Goal: Answer question/provide support

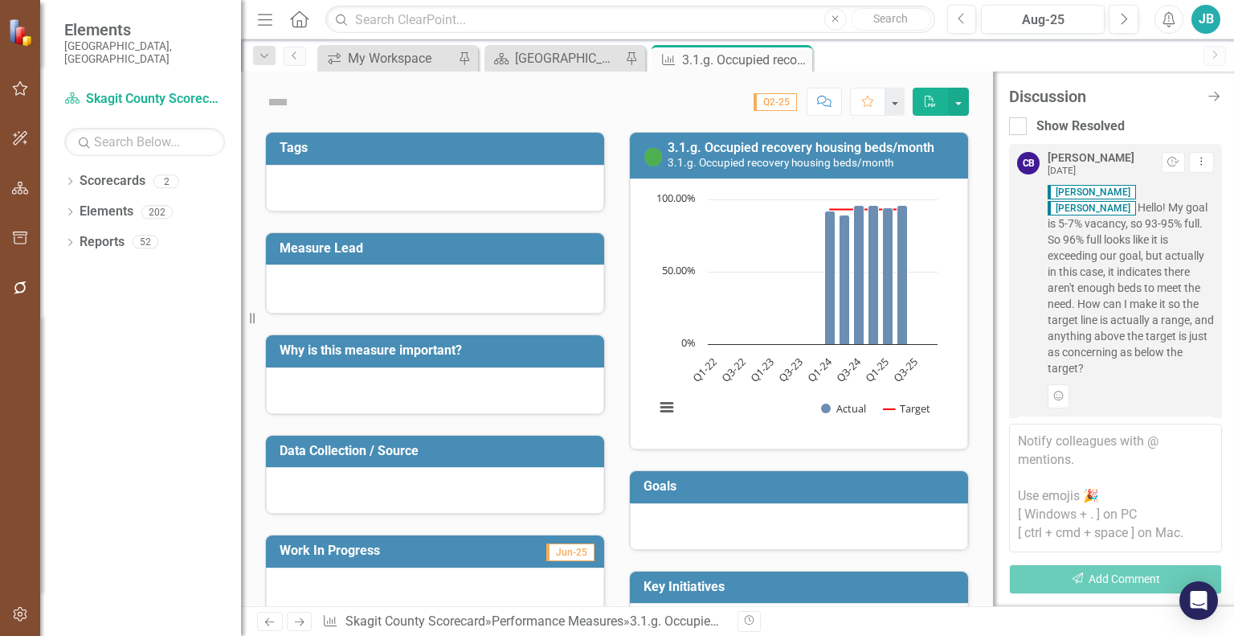
scroll to position [8, 0]
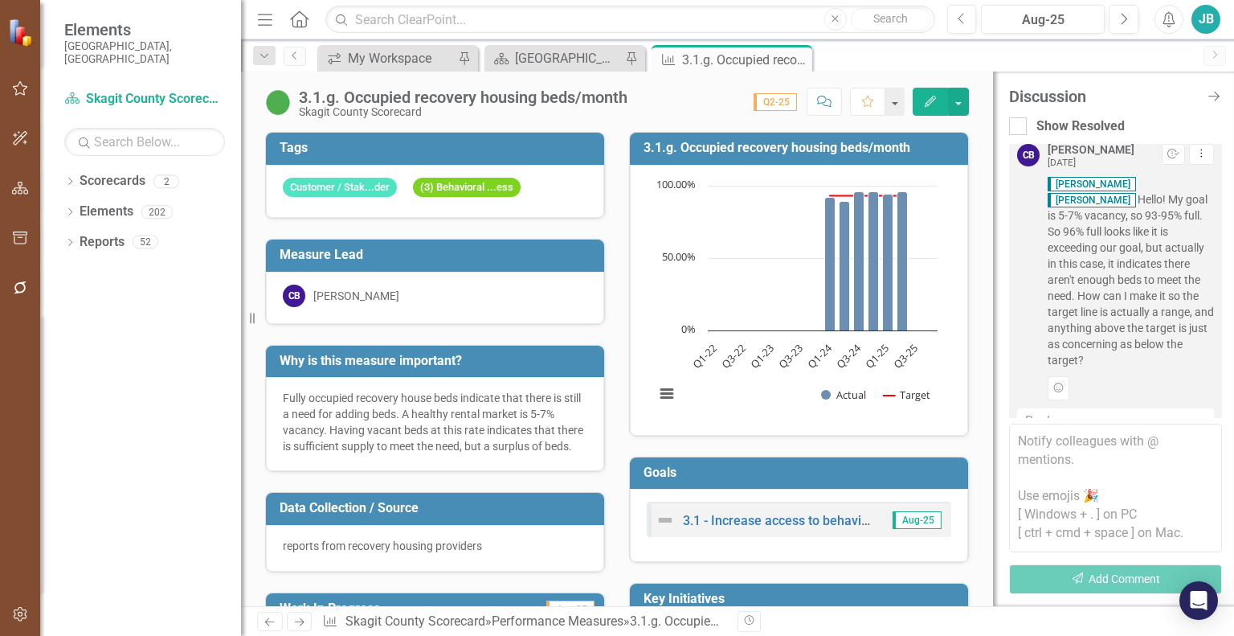
click at [816, 370] on rect "Interactive chart" at bounding box center [796, 298] width 299 height 241
click at [921, 105] on button "Edit" at bounding box center [930, 102] width 35 height 28
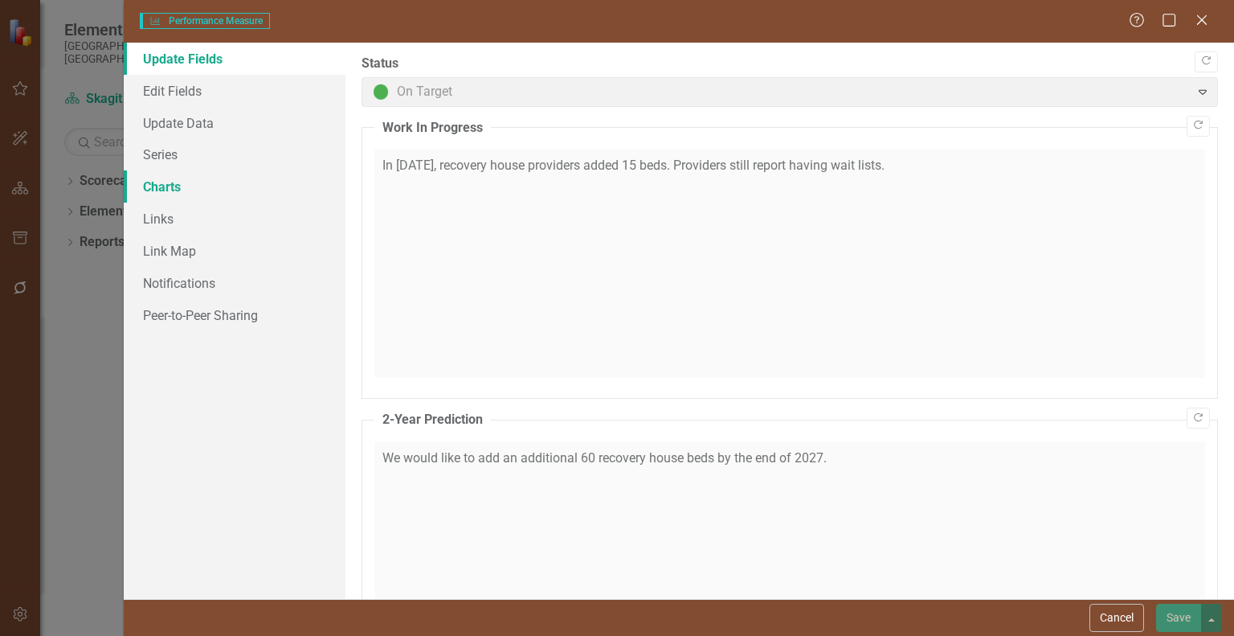
click at [178, 187] on link "Charts" at bounding box center [235, 186] width 222 height 32
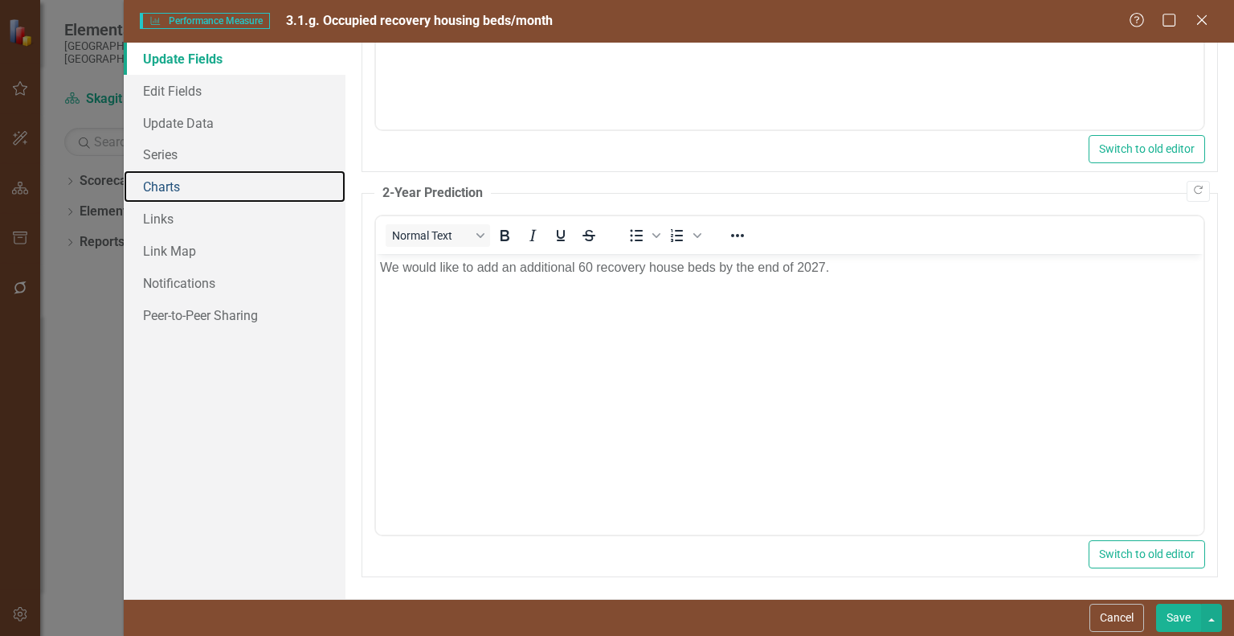
scroll to position [0, 0]
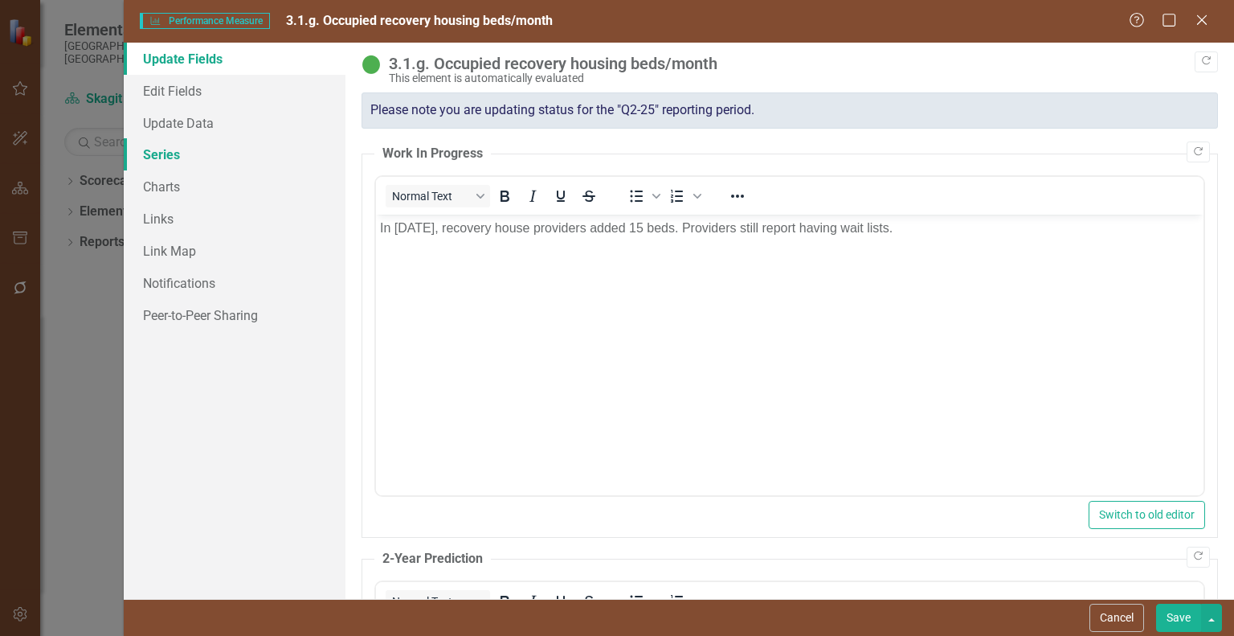
click at [174, 159] on link "Series" at bounding box center [235, 154] width 222 height 32
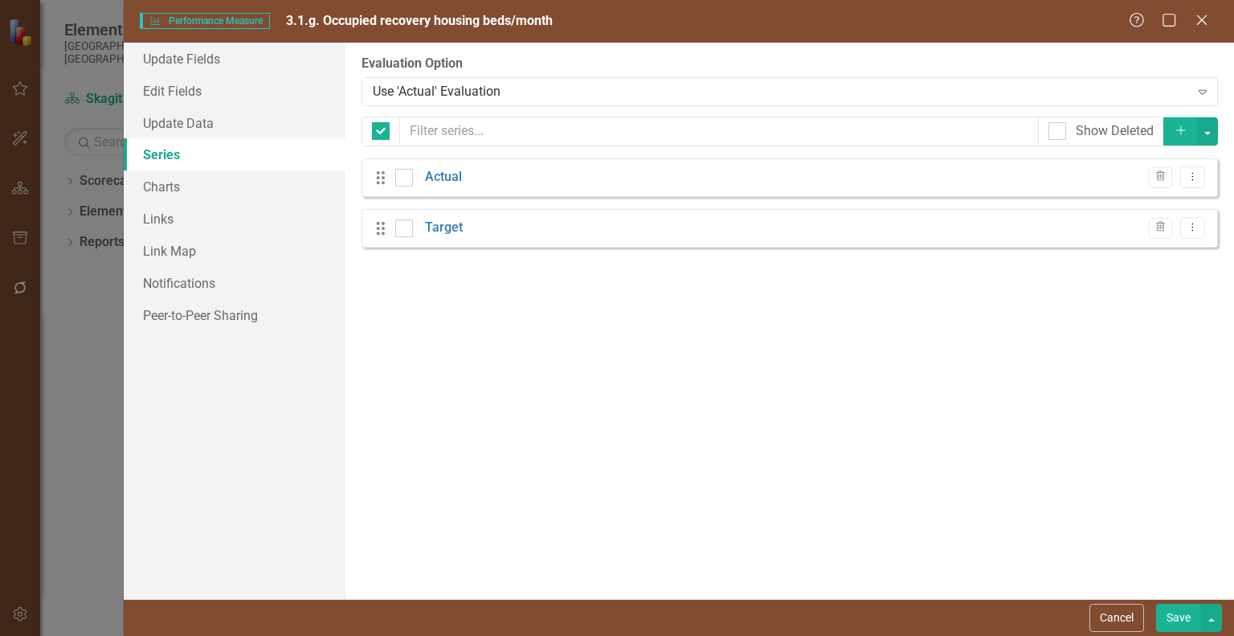
checkbox input "false"
click at [220, 181] on link "Charts" at bounding box center [235, 186] width 222 height 32
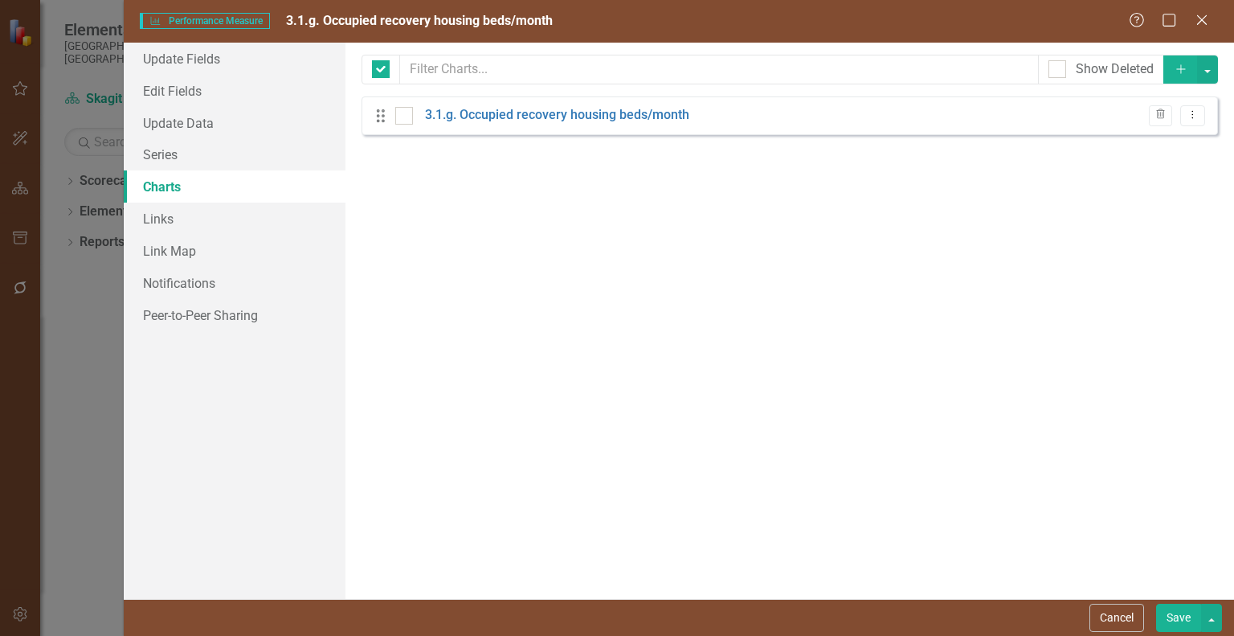
checkbox input "false"
click at [500, 118] on link "3.1.g. Occupied recovery housing beds/month" at bounding box center [557, 115] width 264 height 18
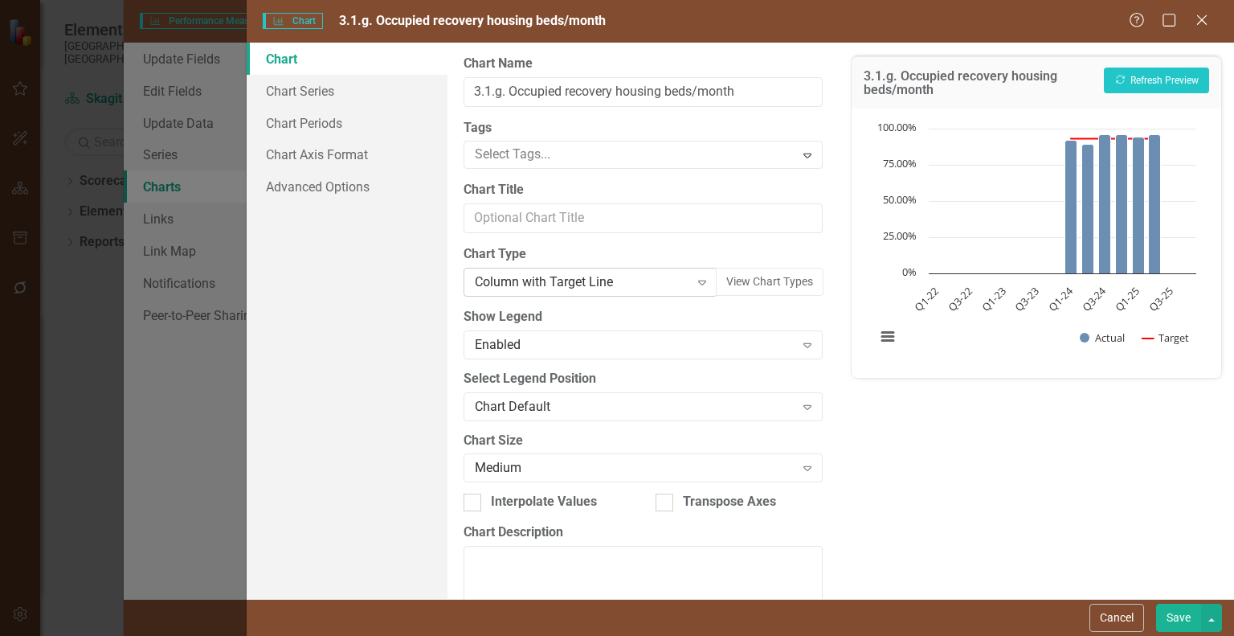
click at [666, 279] on div "Column with Target Line" at bounding box center [582, 282] width 215 height 18
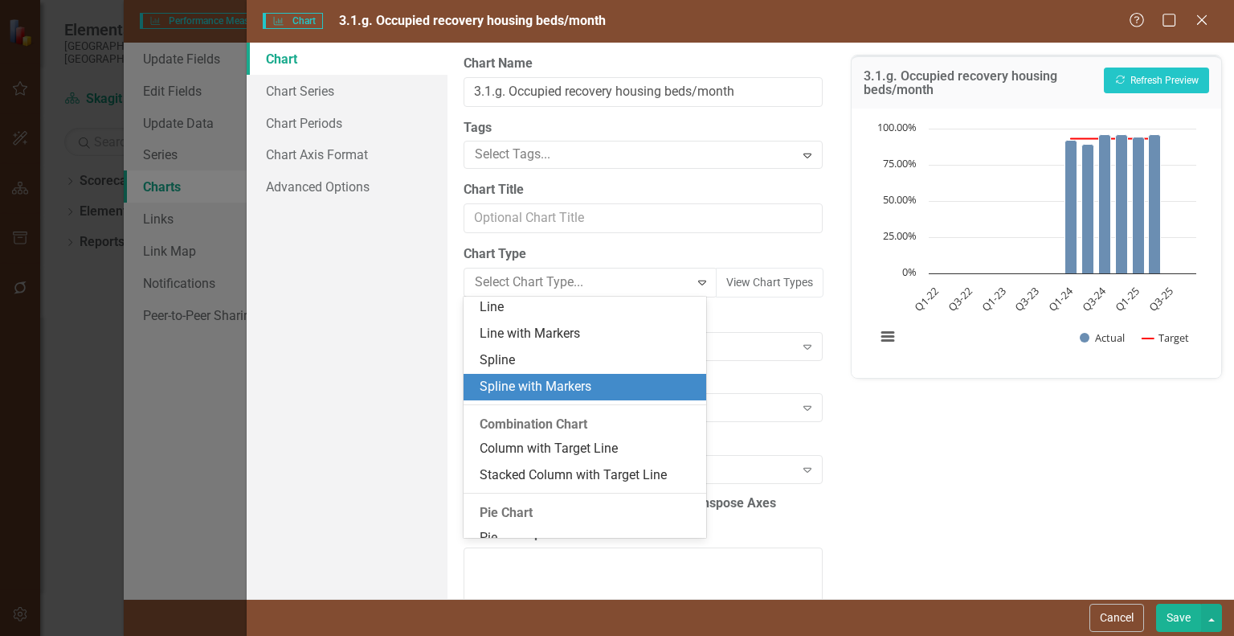
scroll to position [840, 0]
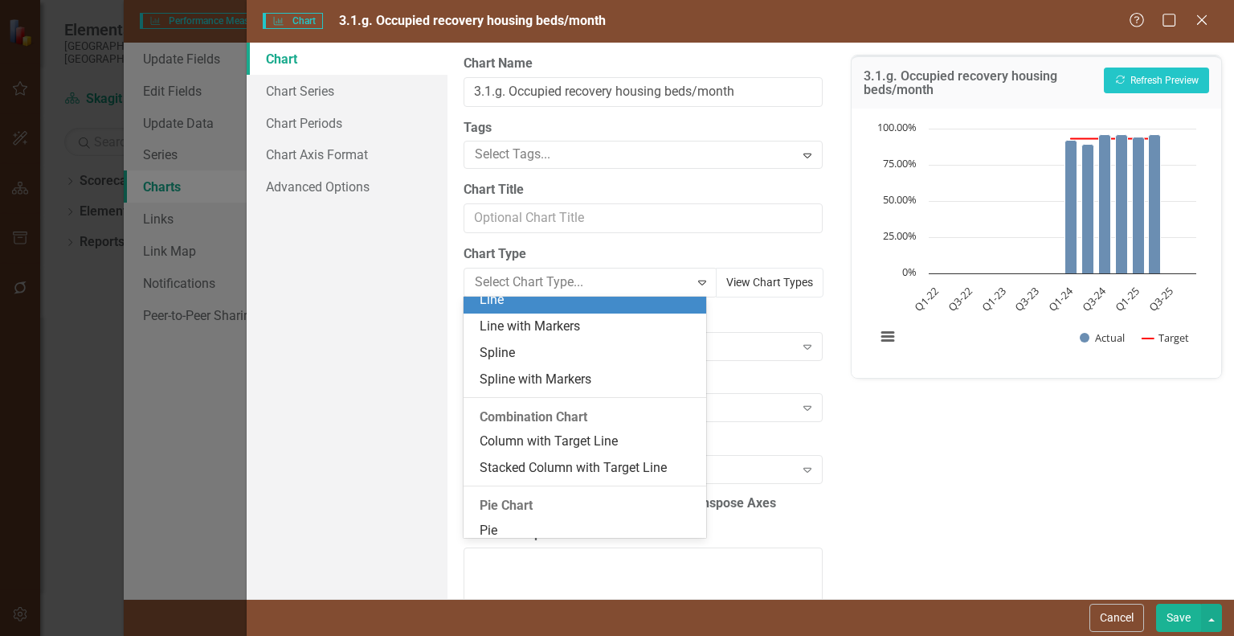
click at [740, 287] on button "View Chart Types" at bounding box center [770, 283] width 108 height 30
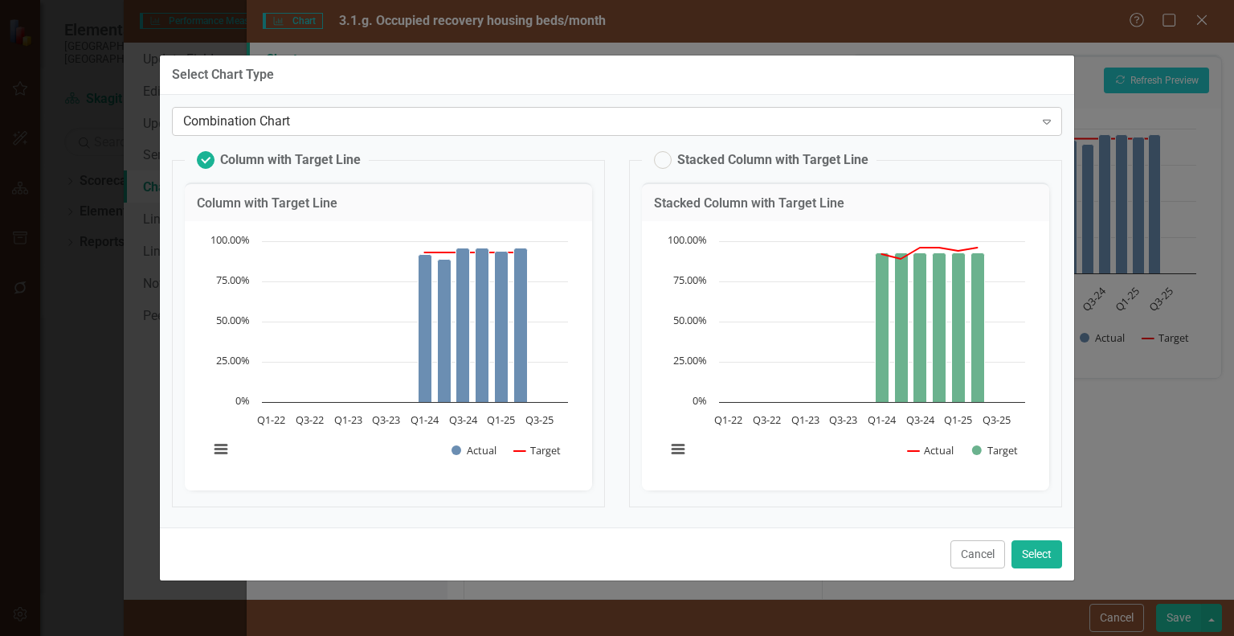
click at [531, 121] on div "Combination Chart" at bounding box center [608, 122] width 851 height 18
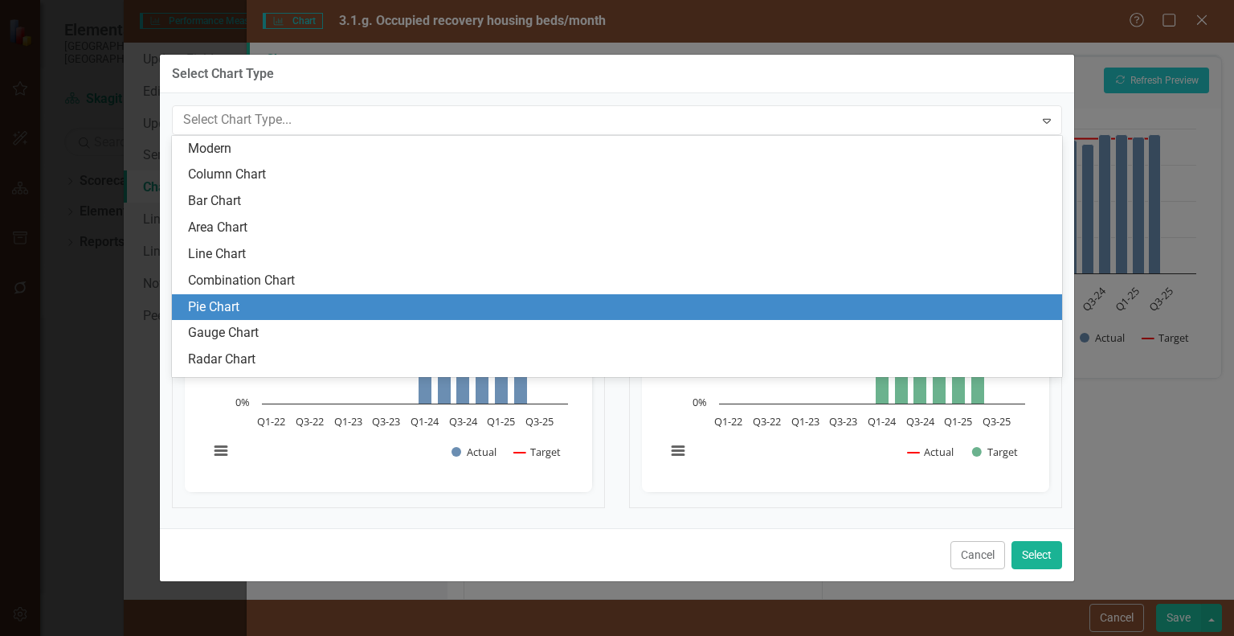
scroll to position [49, 0]
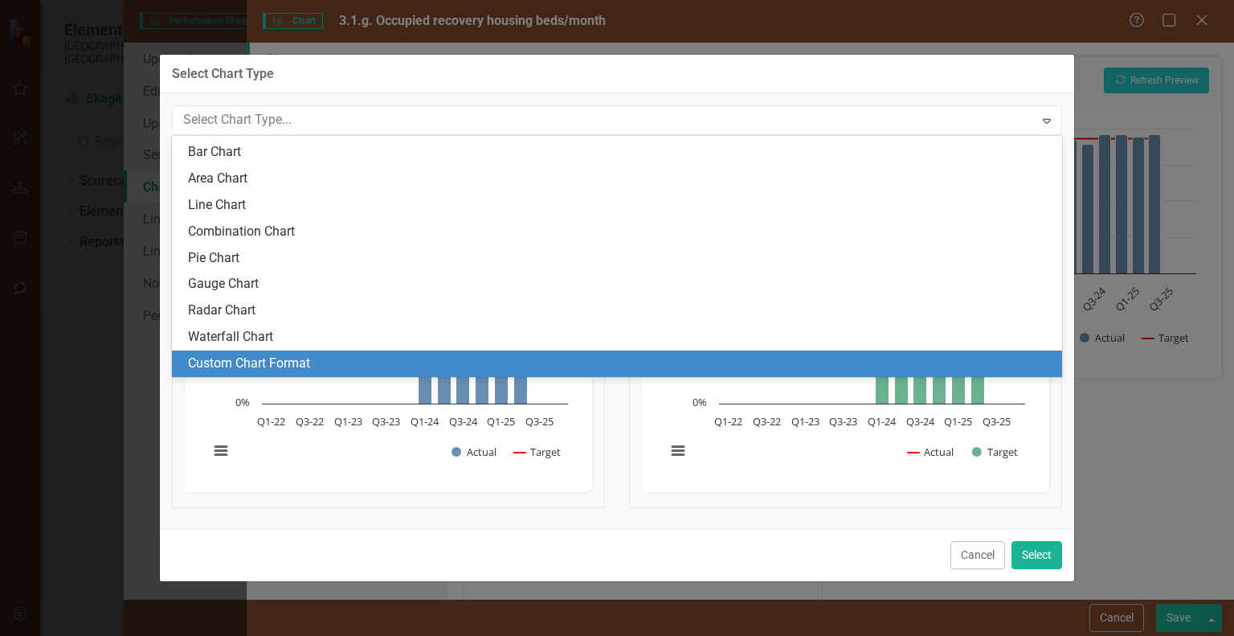
click at [363, 366] on div "Custom Chart Format" at bounding box center [620, 363] width 865 height 18
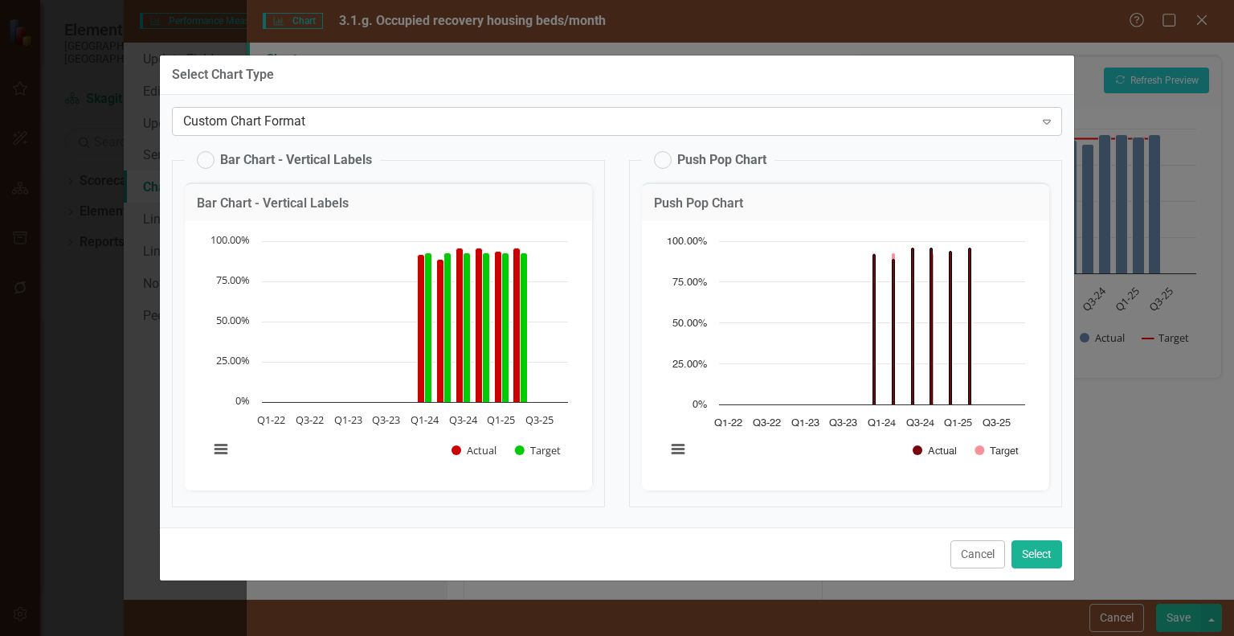
click at [784, 125] on div "Custom Chart Format" at bounding box center [608, 122] width 851 height 18
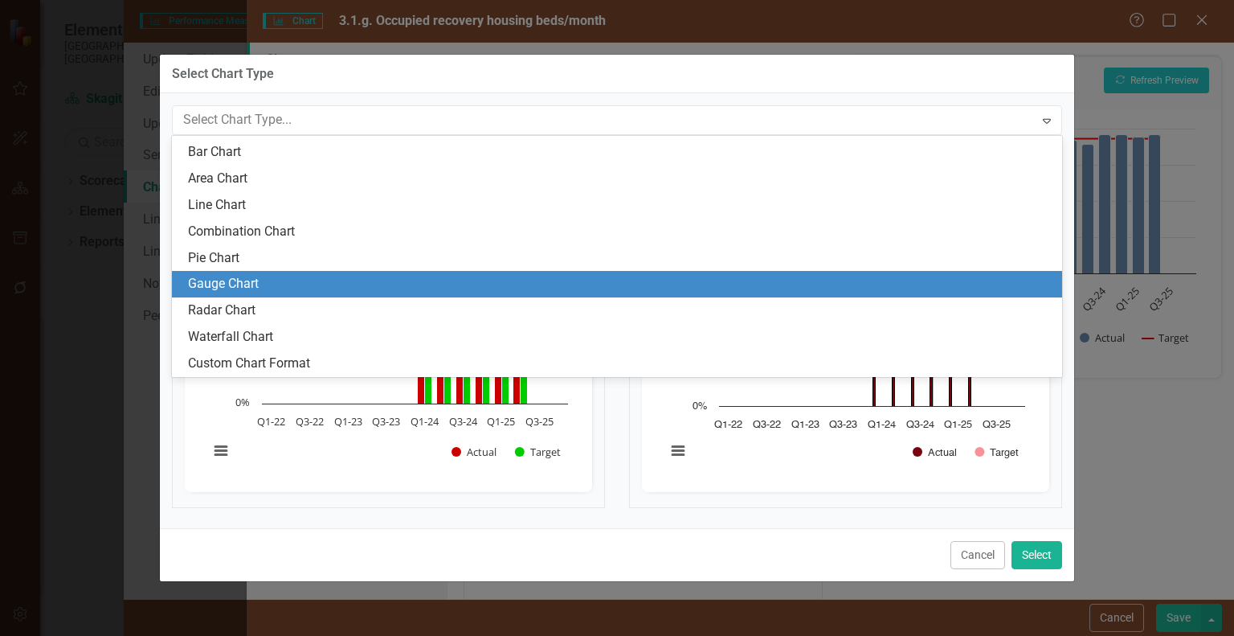
click at [311, 281] on div "Gauge Chart" at bounding box center [620, 284] width 865 height 18
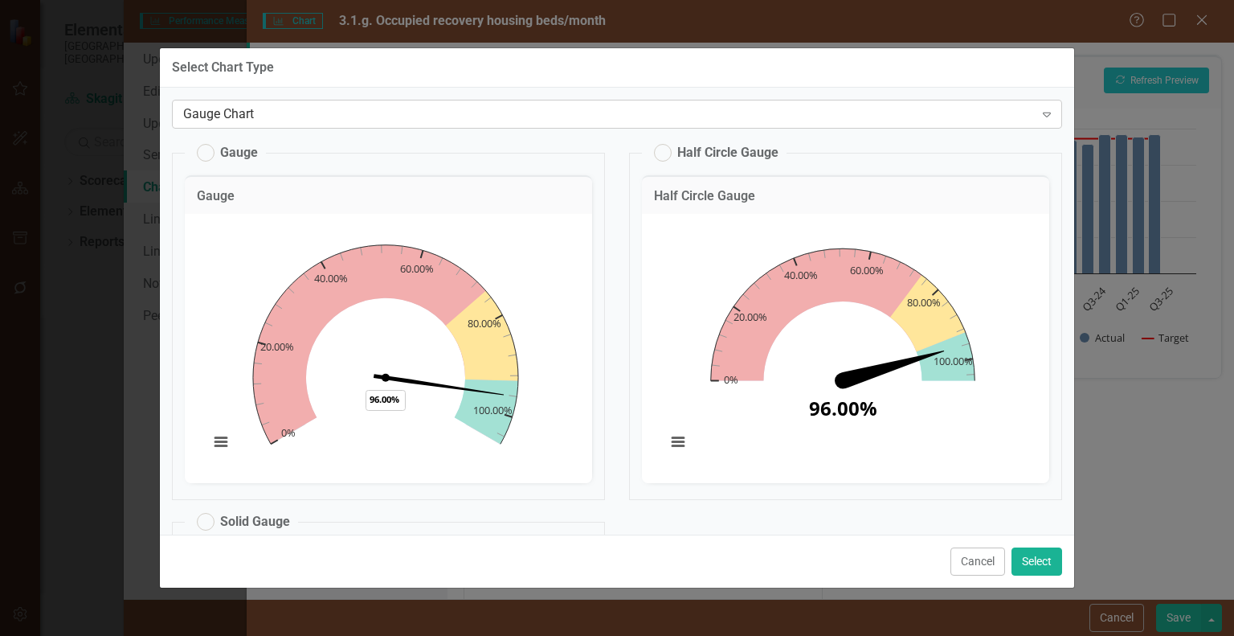
click at [677, 118] on div "Gauge Chart" at bounding box center [608, 114] width 851 height 18
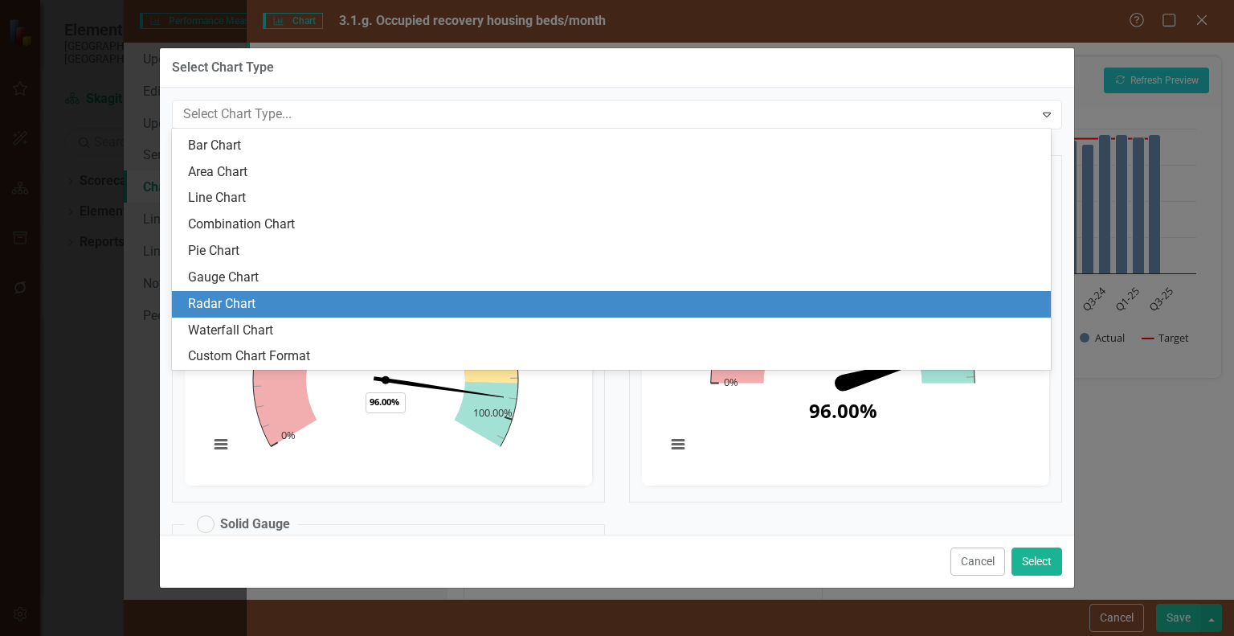
click at [374, 303] on div "Radar Chart" at bounding box center [614, 304] width 853 height 18
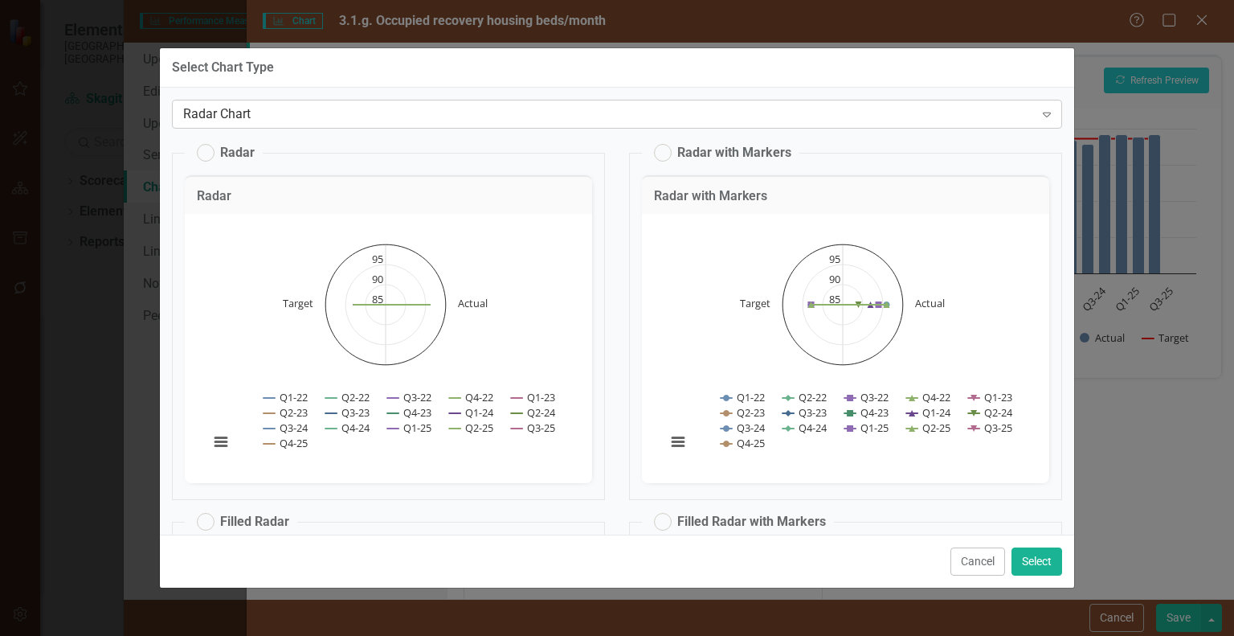
click at [718, 116] on div "Radar Chart" at bounding box center [608, 114] width 851 height 18
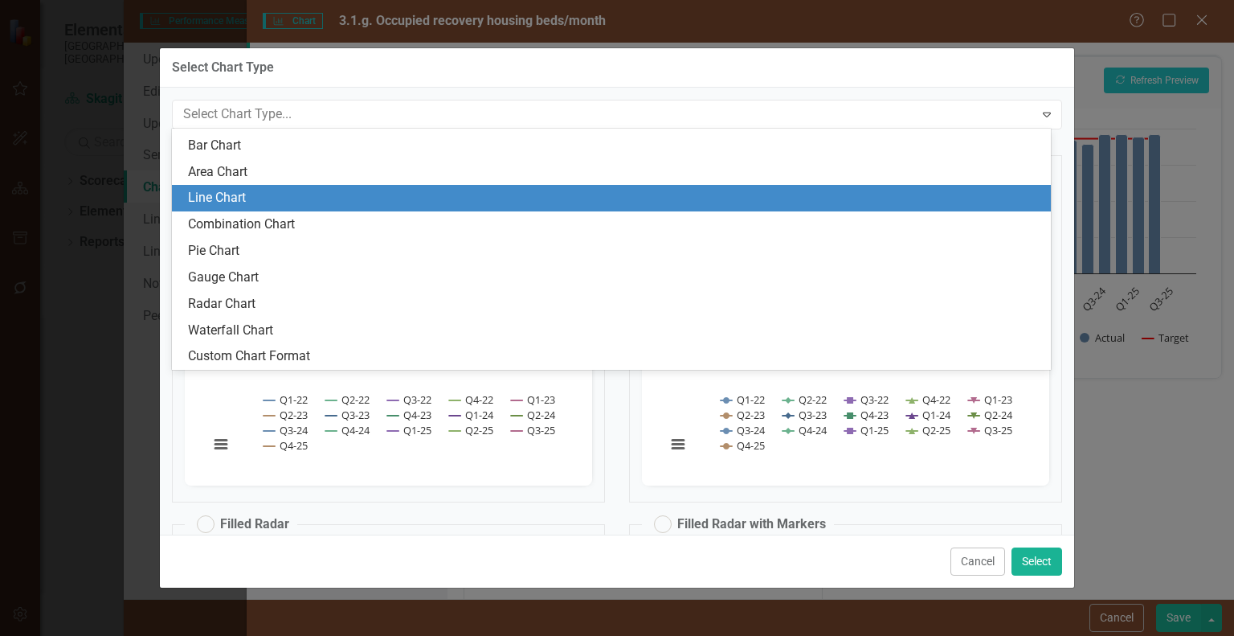
scroll to position [0, 0]
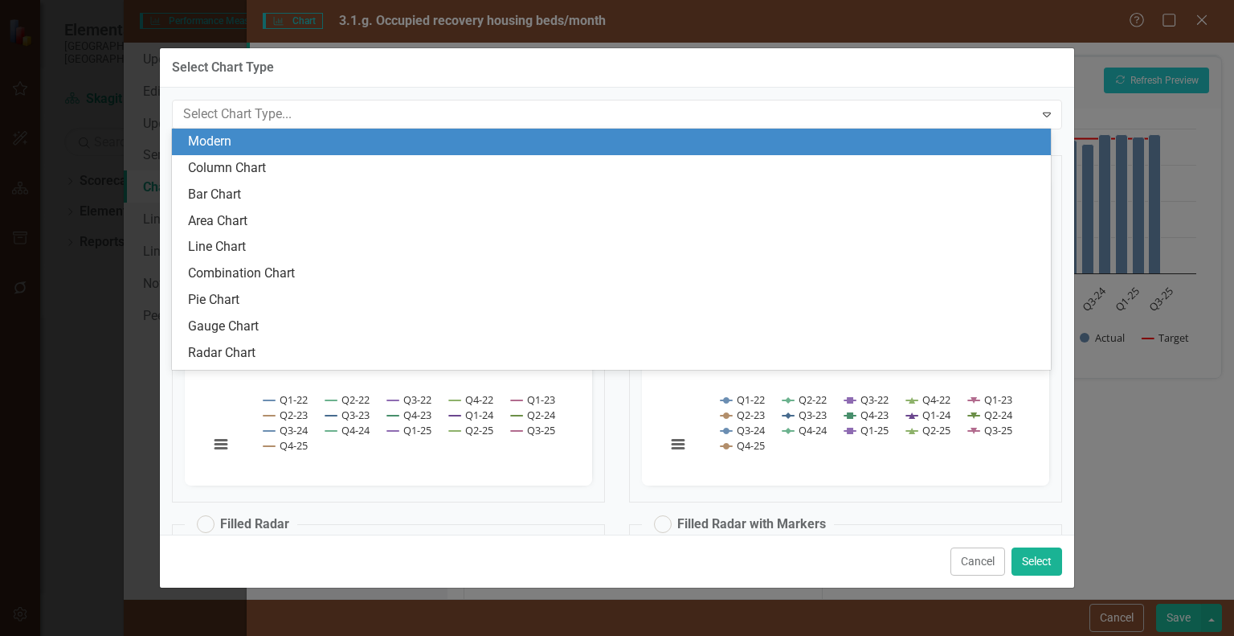
click at [351, 141] on div "Modern" at bounding box center [614, 142] width 853 height 18
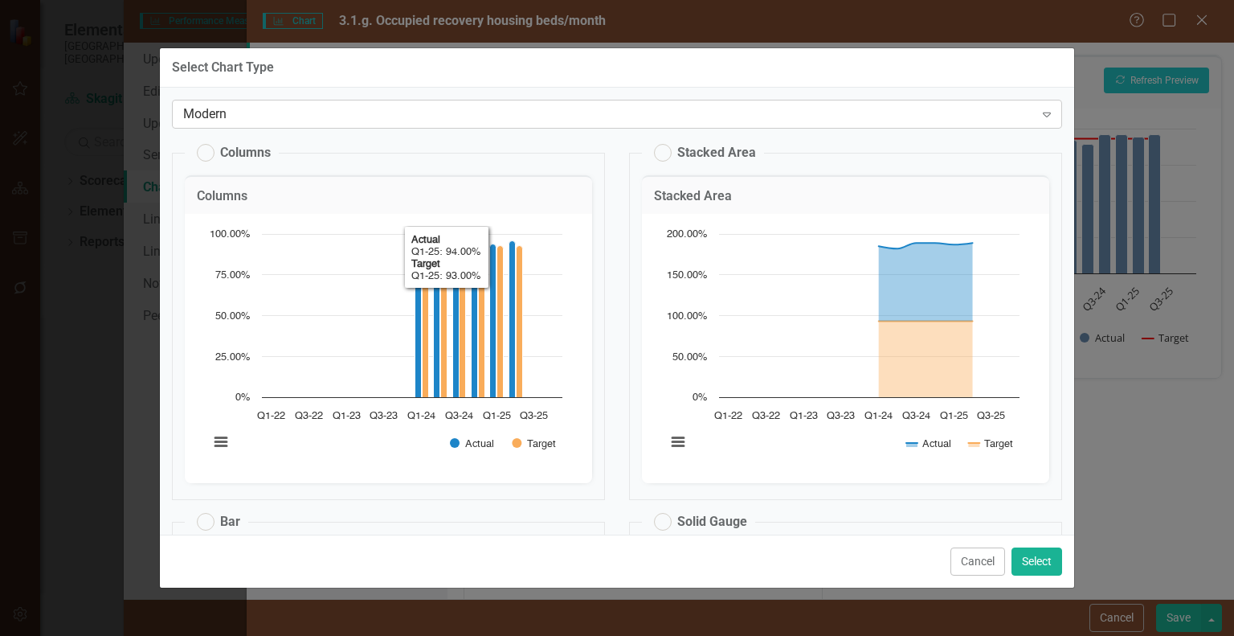
click at [482, 123] on div "Modern Expand" at bounding box center [617, 114] width 890 height 29
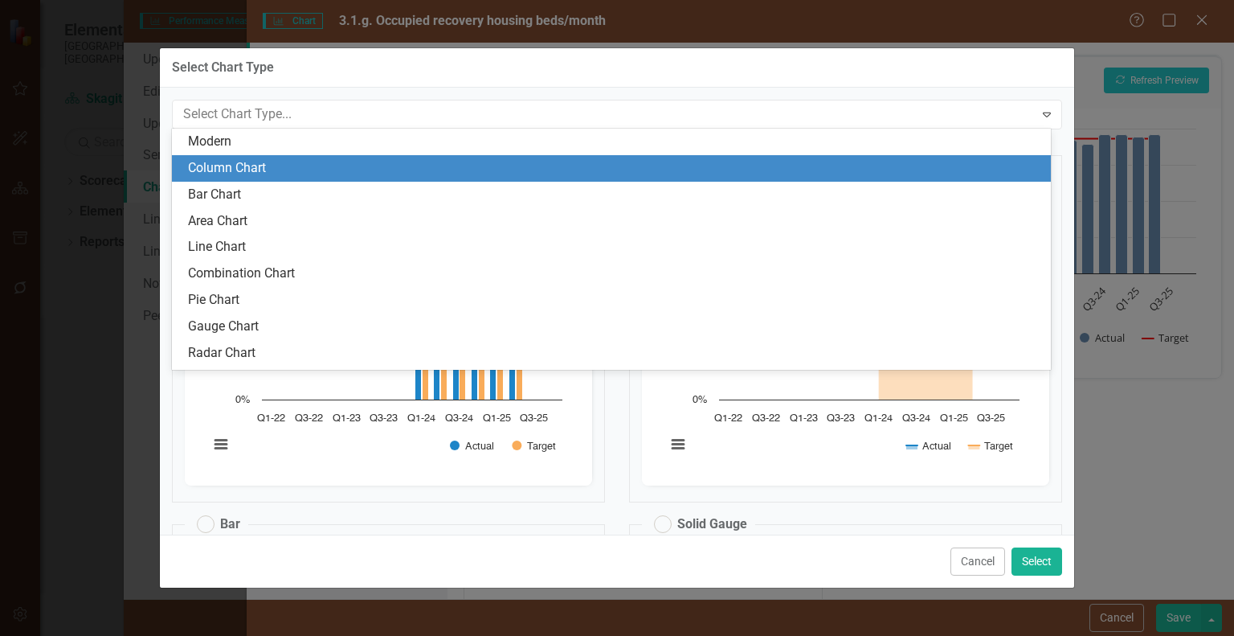
click at [472, 166] on div "Column Chart" at bounding box center [614, 168] width 853 height 18
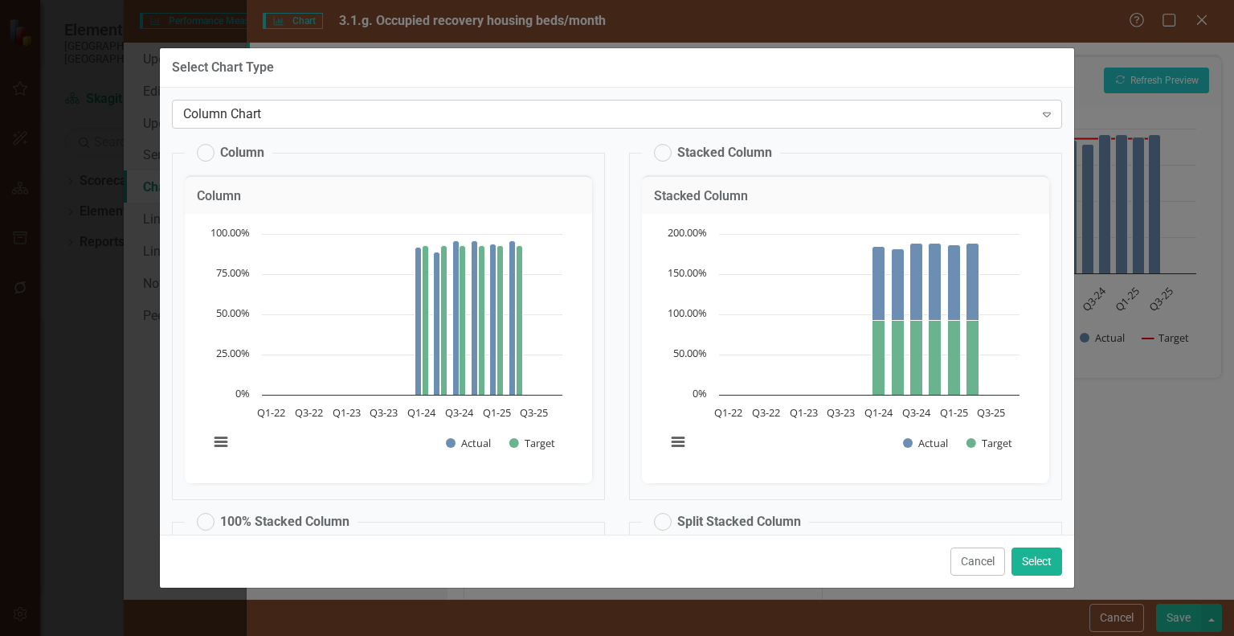
click at [436, 118] on div "Column Chart" at bounding box center [608, 114] width 851 height 18
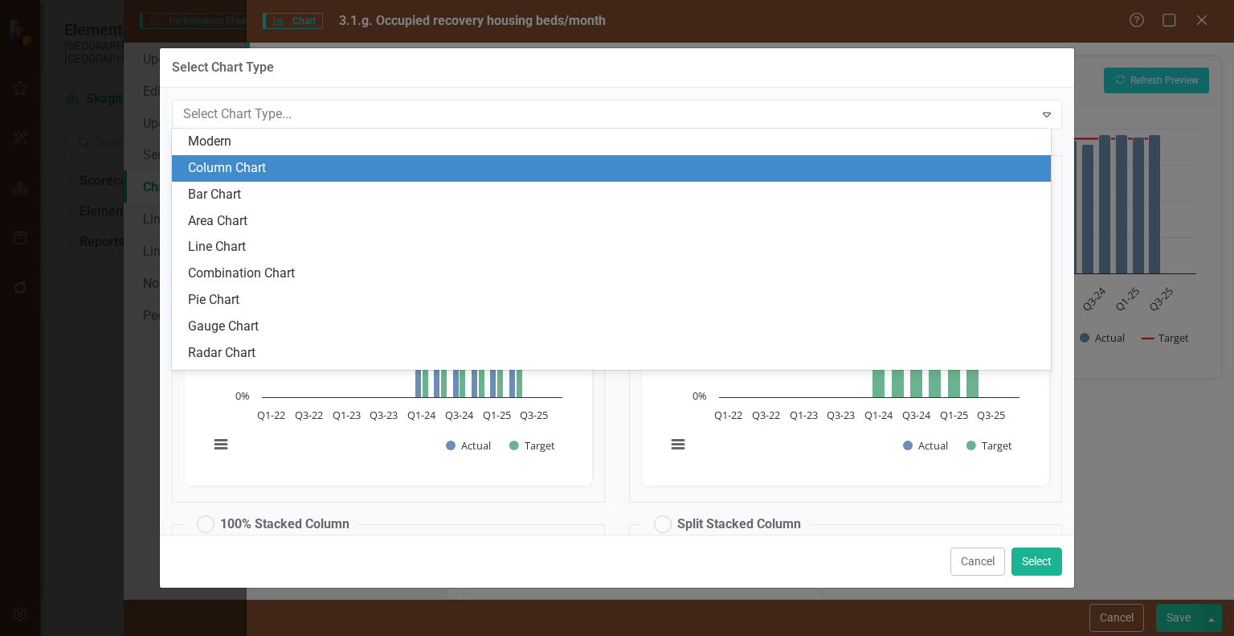
scroll to position [26, 0]
click at [408, 179] on div "Bar Chart" at bounding box center [611, 169] width 879 height 27
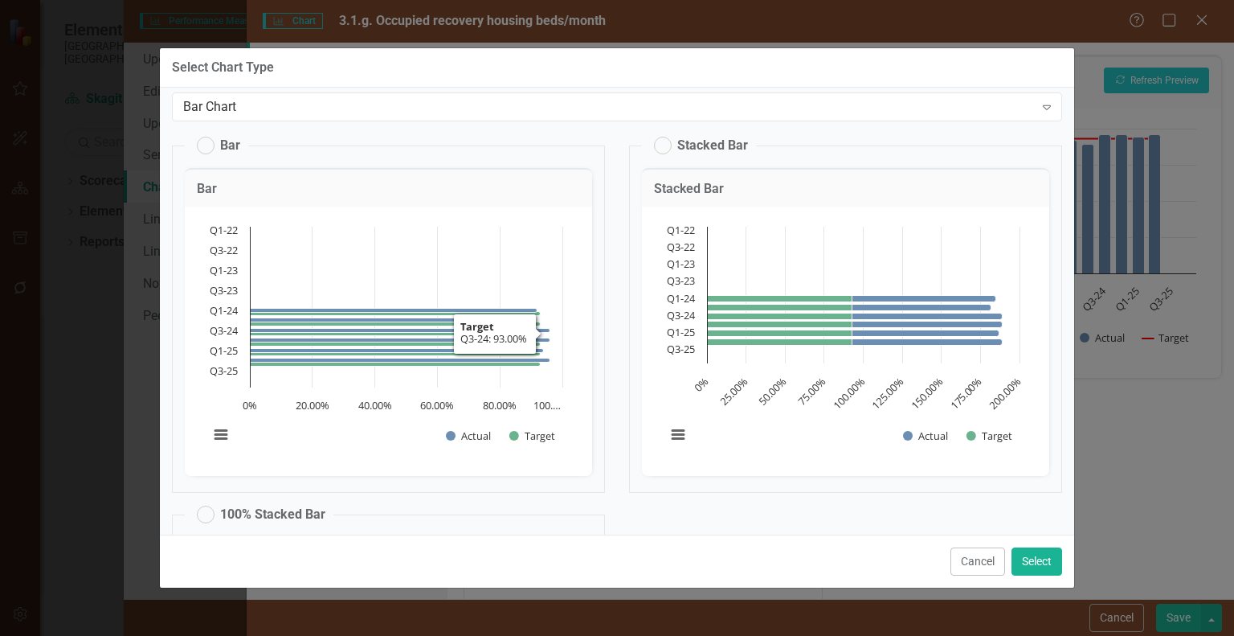
scroll to position [0, 0]
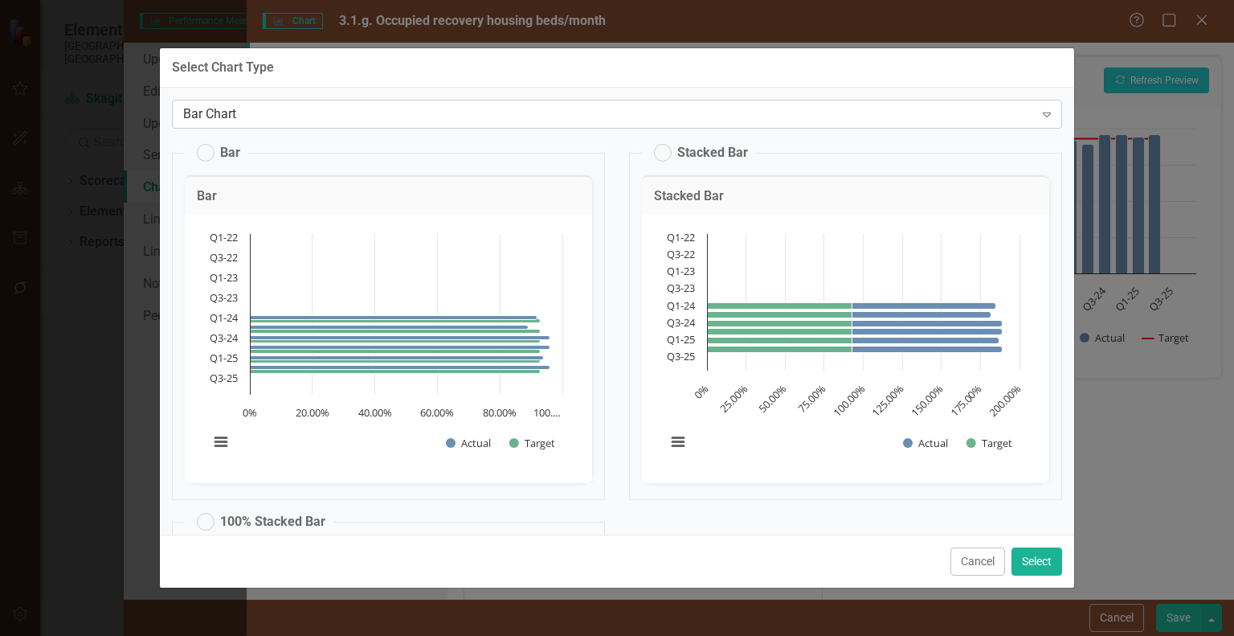
click at [444, 116] on div "Bar Chart" at bounding box center [608, 114] width 851 height 18
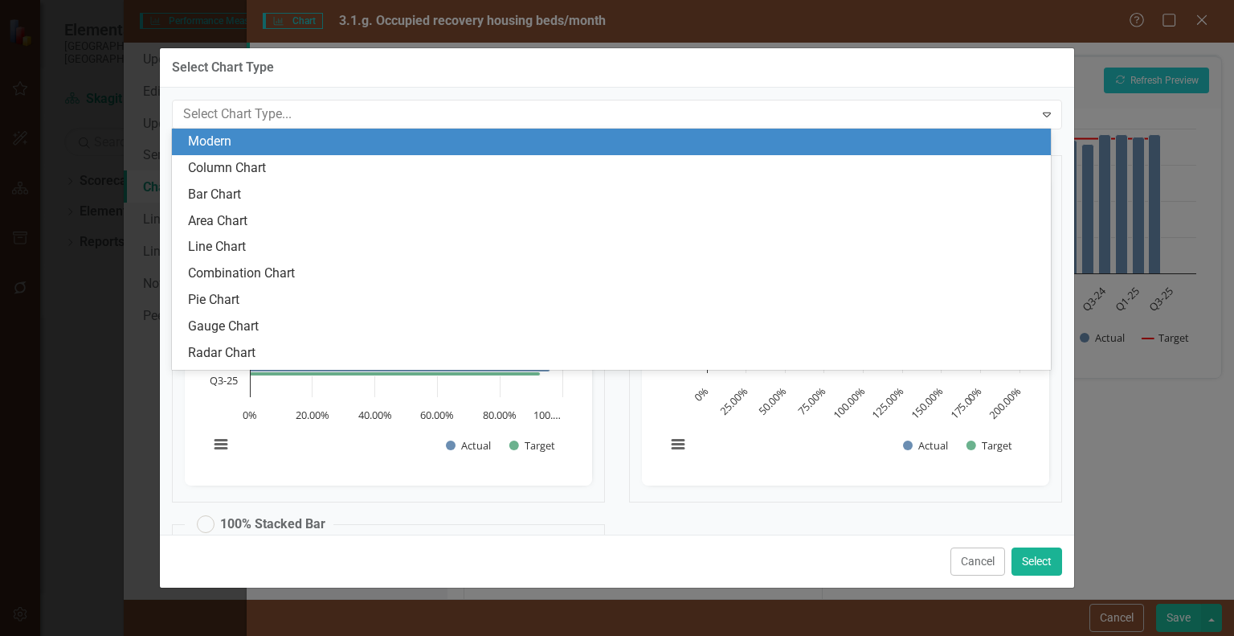
scroll to position [49, 0]
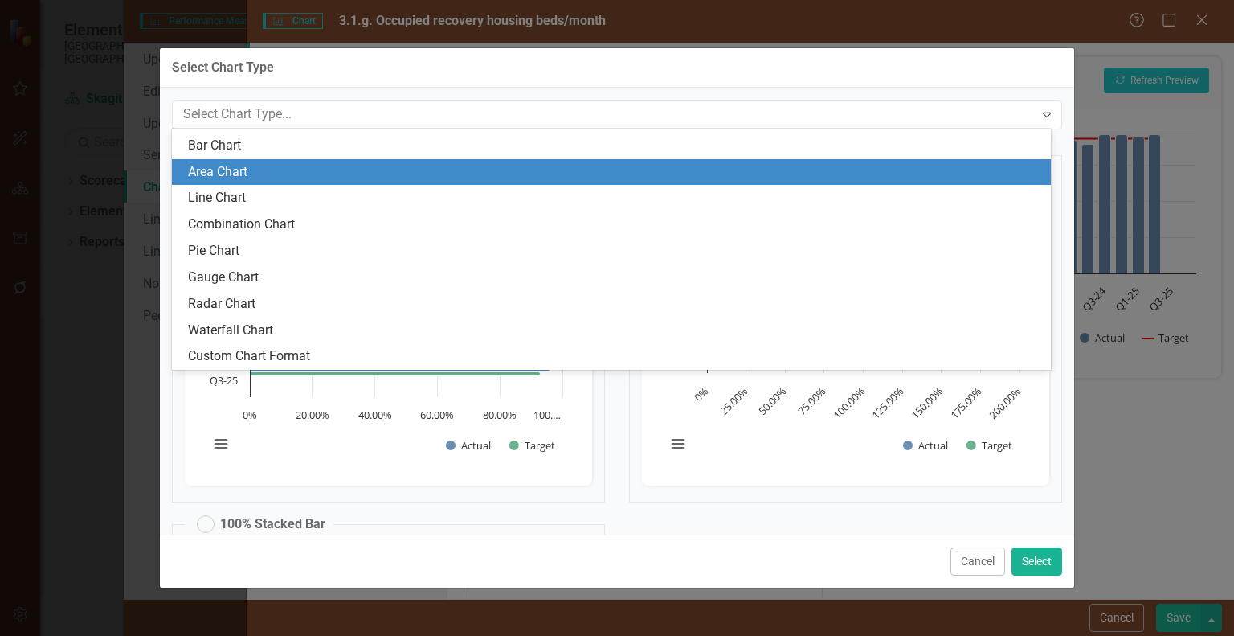
click at [383, 178] on div "Area Chart" at bounding box center [614, 172] width 853 height 18
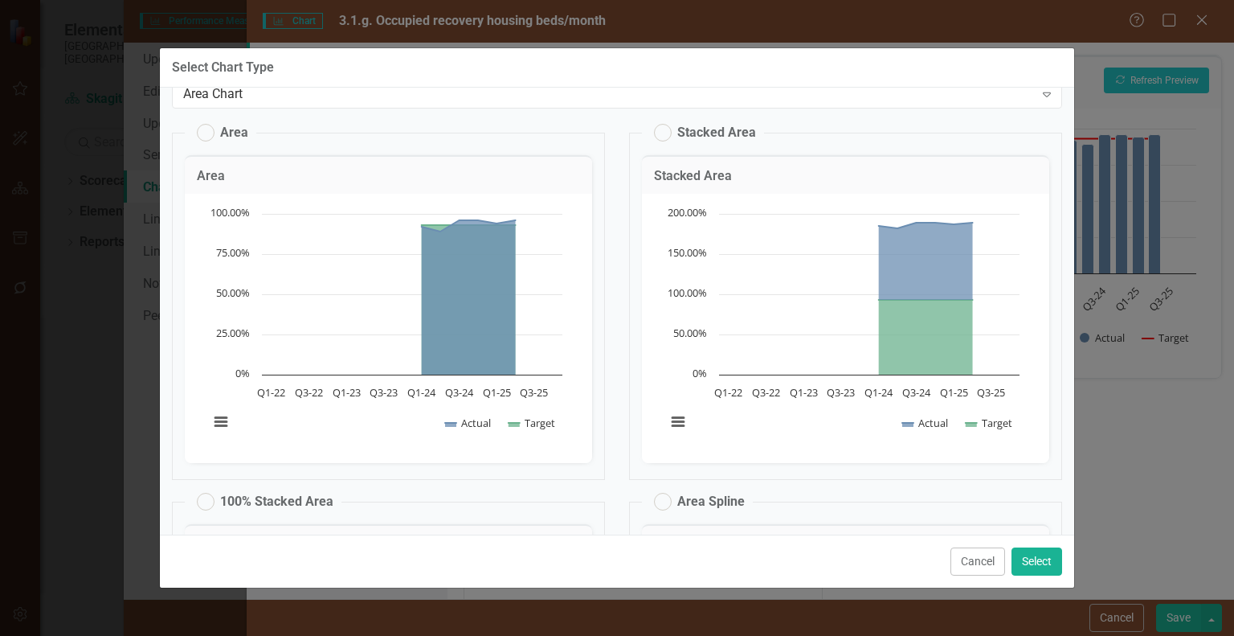
scroll to position [19, 0]
click at [978, 558] on button "Cancel" at bounding box center [978, 561] width 55 height 28
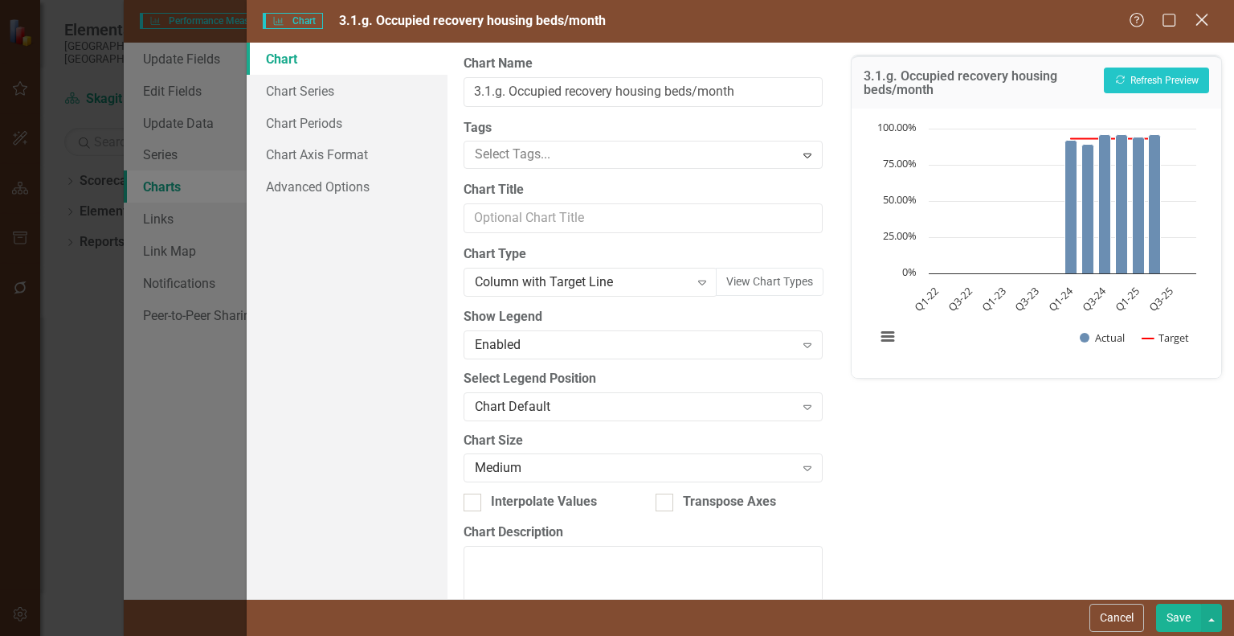
click at [1205, 29] on div "Close" at bounding box center [1202, 21] width 20 height 22
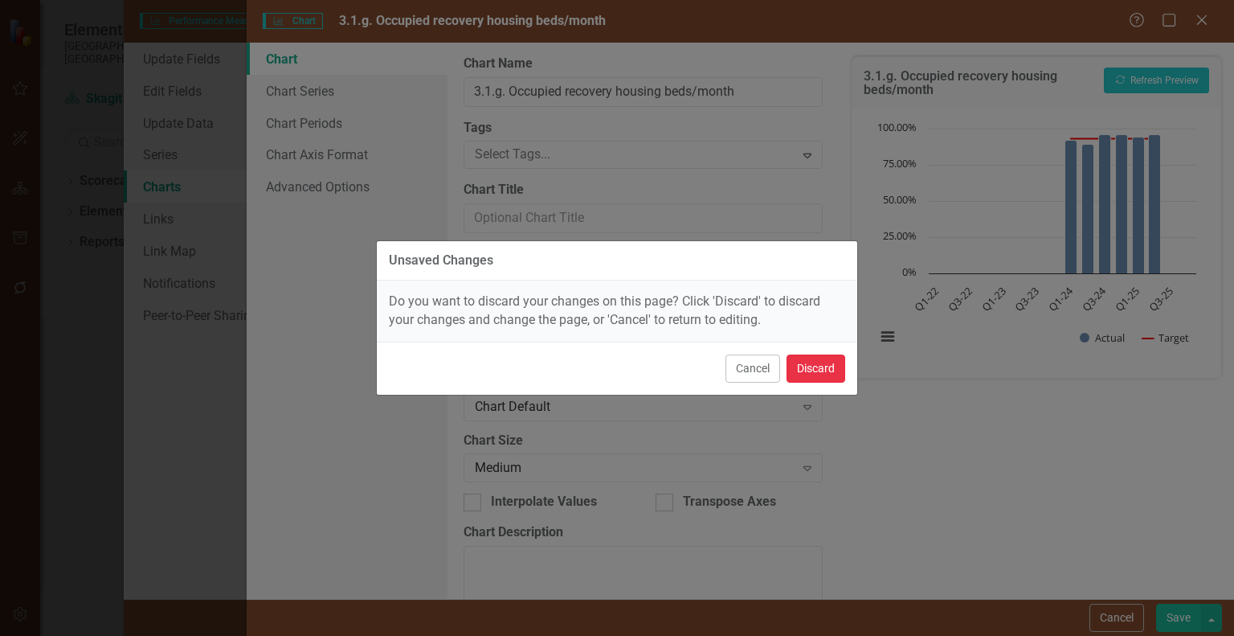
click at [831, 372] on button "Discard" at bounding box center [816, 368] width 59 height 28
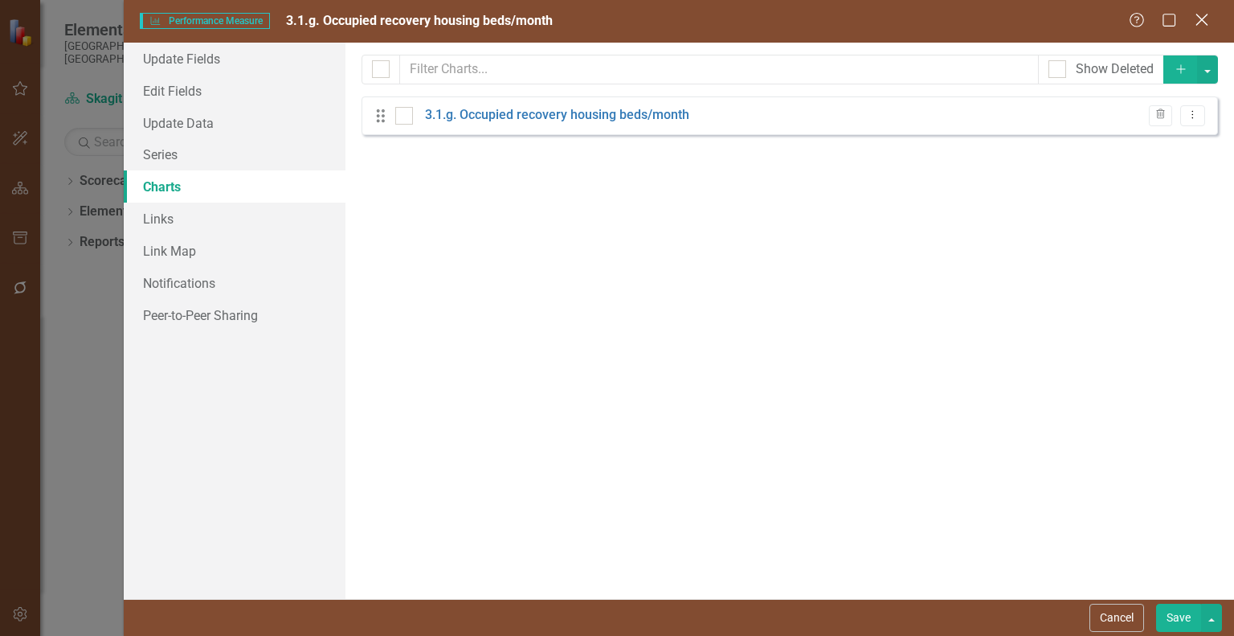
click at [1196, 17] on icon "Close" at bounding box center [1202, 19] width 20 height 15
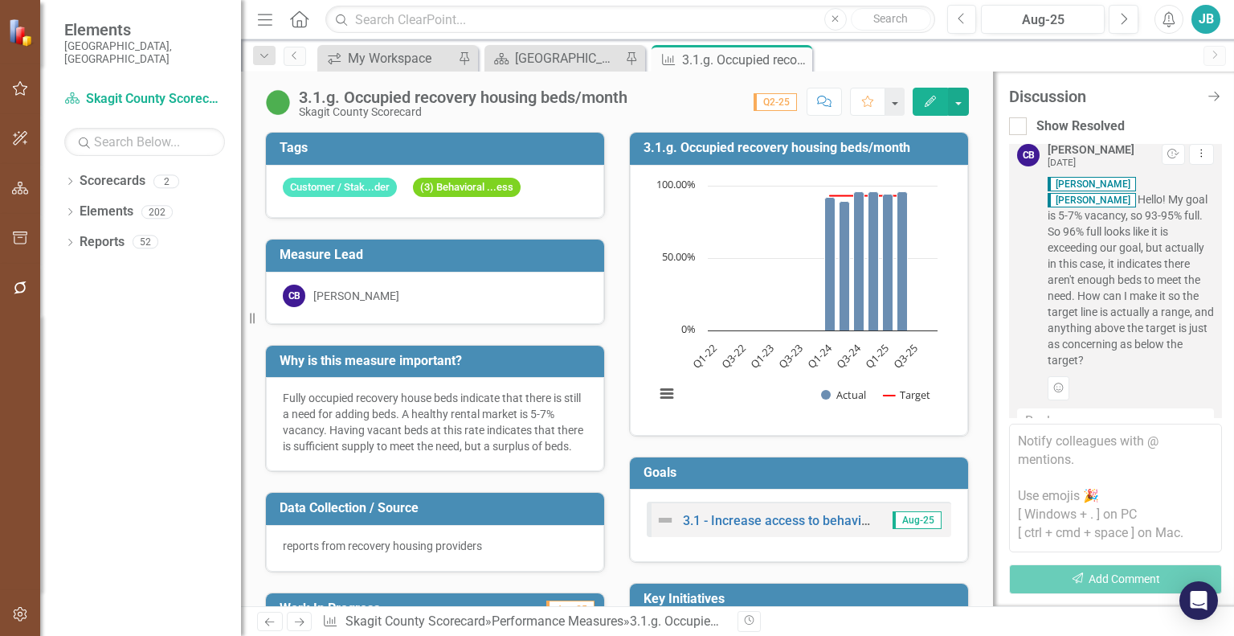
scroll to position [39, 0]
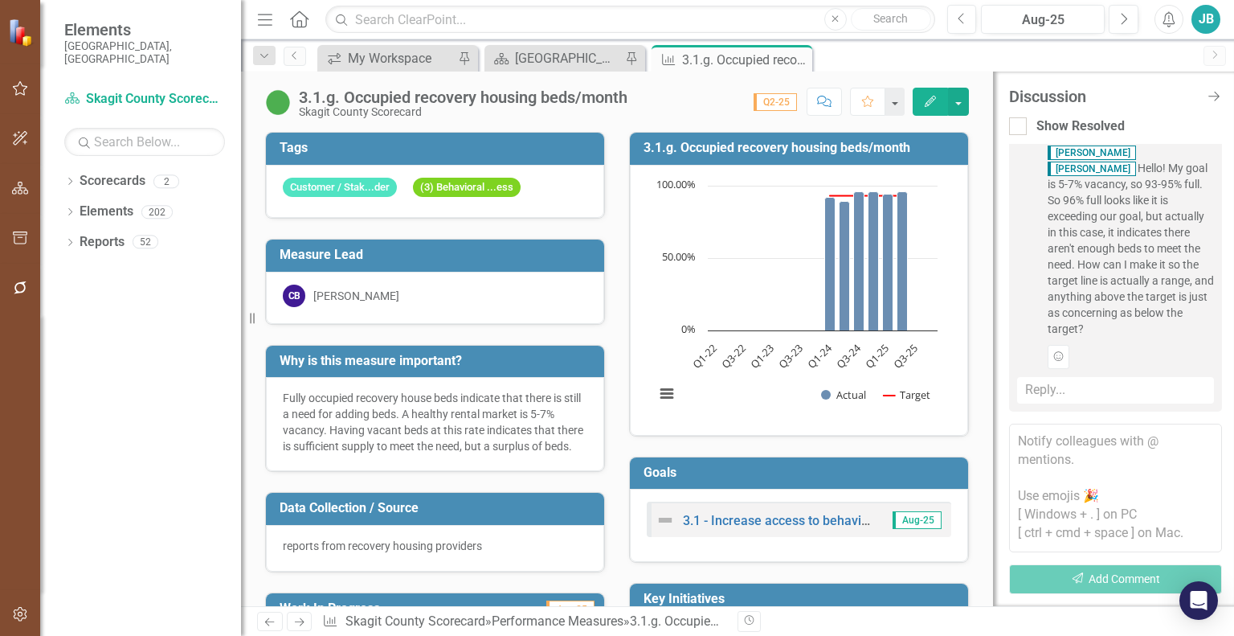
click at [1061, 381] on div "Reply..." at bounding box center [1115, 390] width 197 height 27
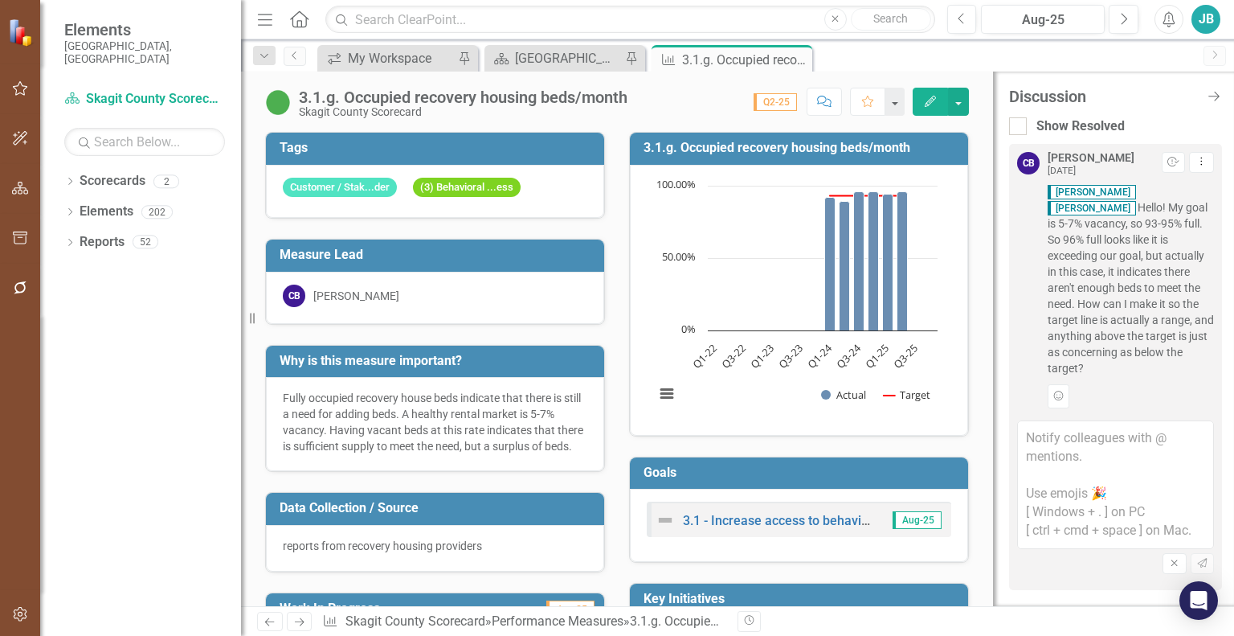
scroll to position [0, 0]
click at [1061, 434] on textarea at bounding box center [1115, 484] width 197 height 129
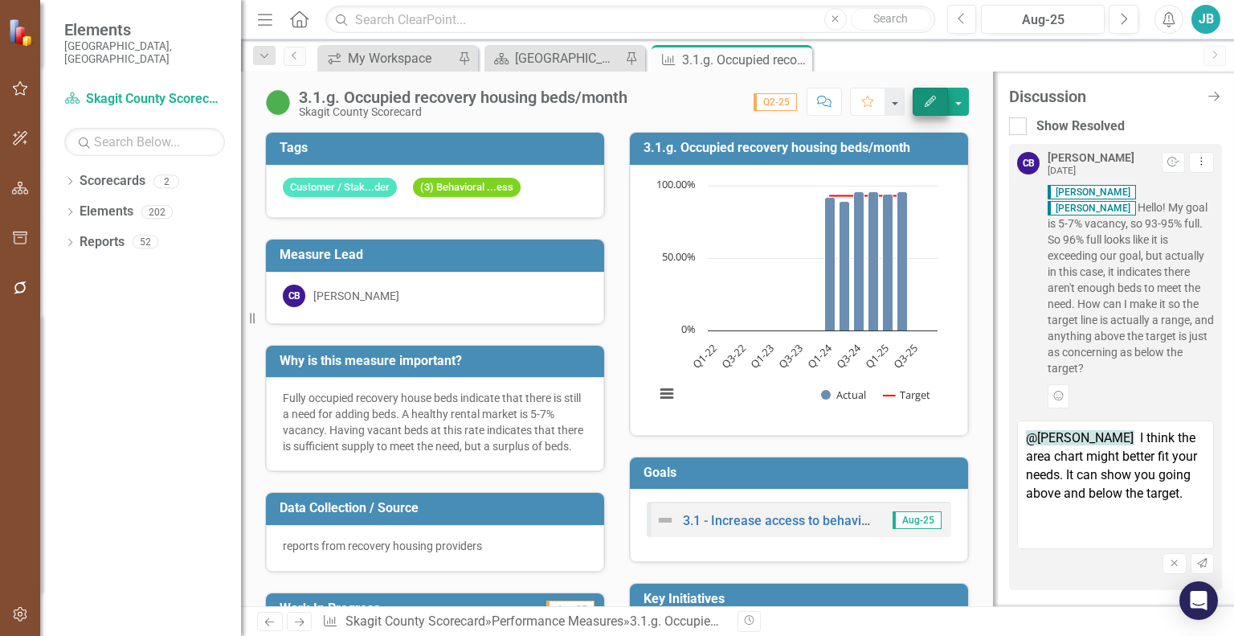
type textarea "@[PERSON_NAME] I think the area chart might better fit your needs. It can show …"
click at [930, 101] on icon "button" at bounding box center [930, 101] width 11 height 11
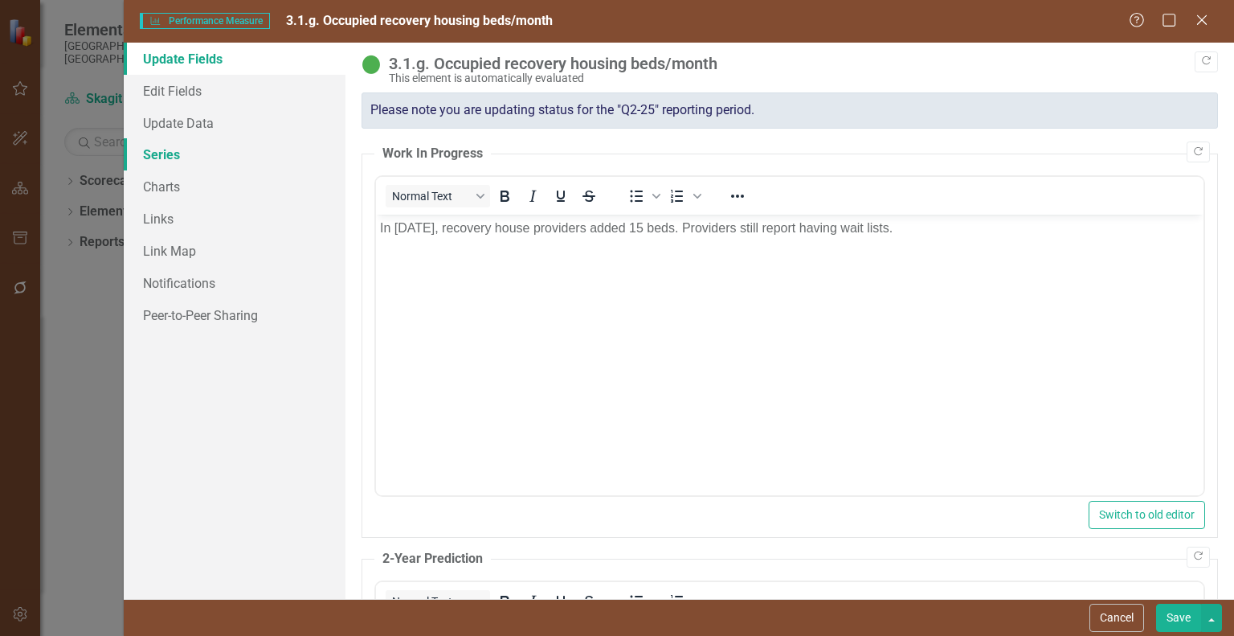
click at [190, 165] on link "Series" at bounding box center [235, 154] width 222 height 32
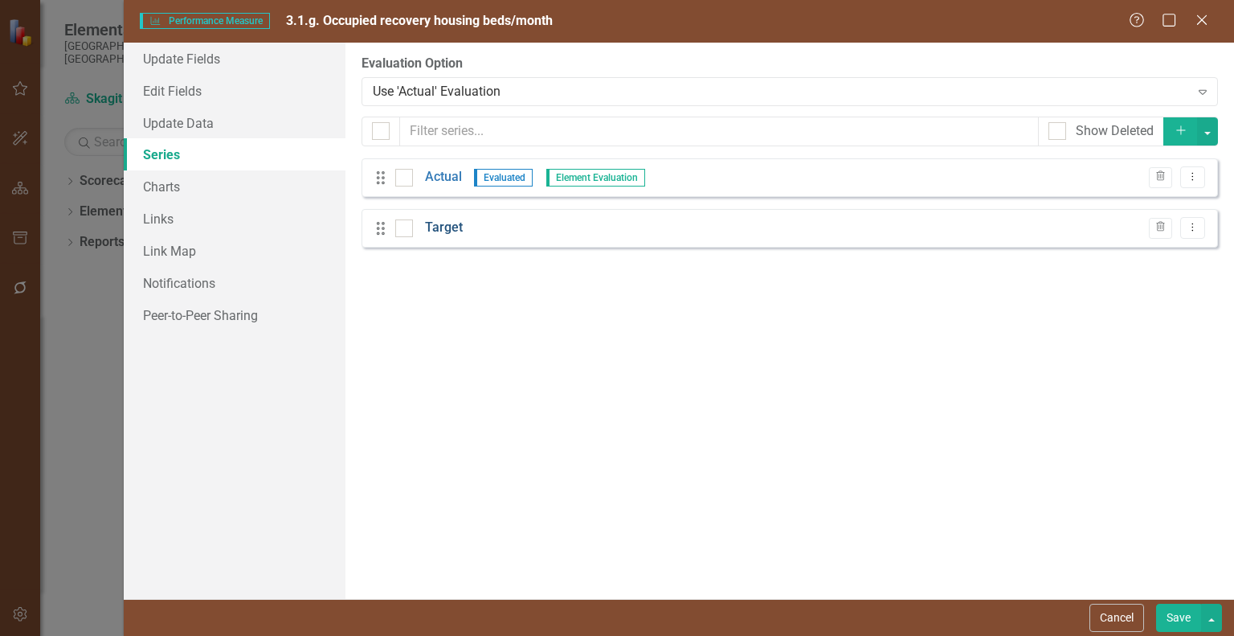
click at [435, 218] on div "Drag Target Trash Dropdown Menu" at bounding box center [790, 228] width 857 height 39
click at [448, 227] on link "Target" at bounding box center [444, 228] width 38 height 18
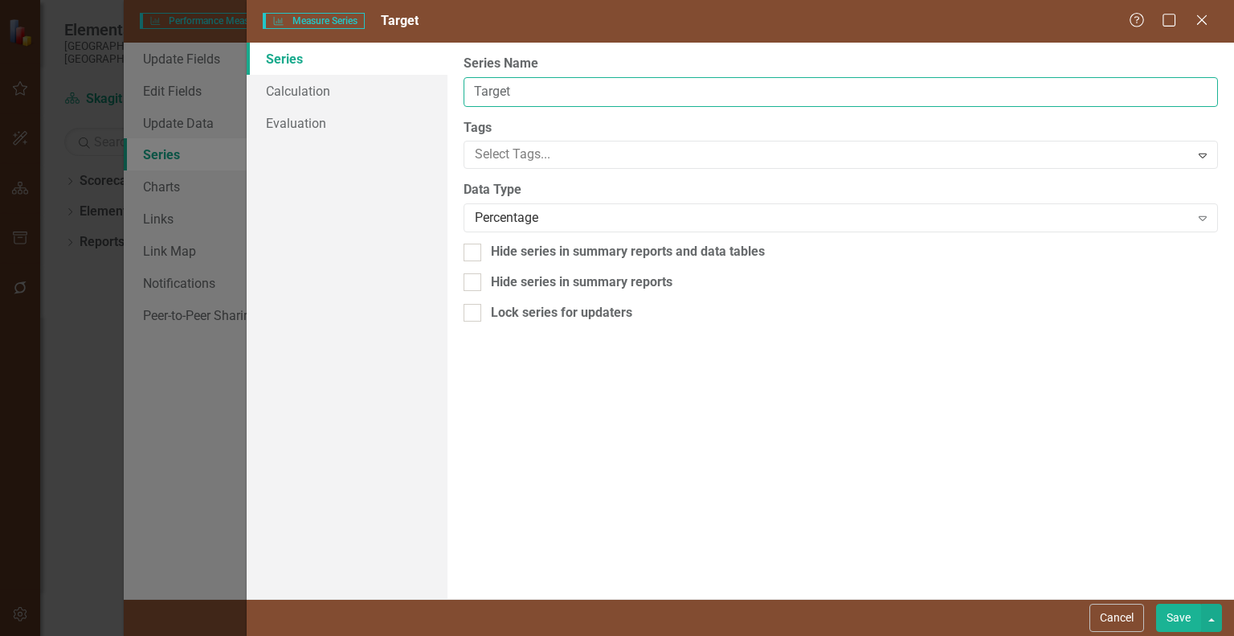
click at [523, 92] on input "Target" at bounding box center [841, 92] width 755 height 30
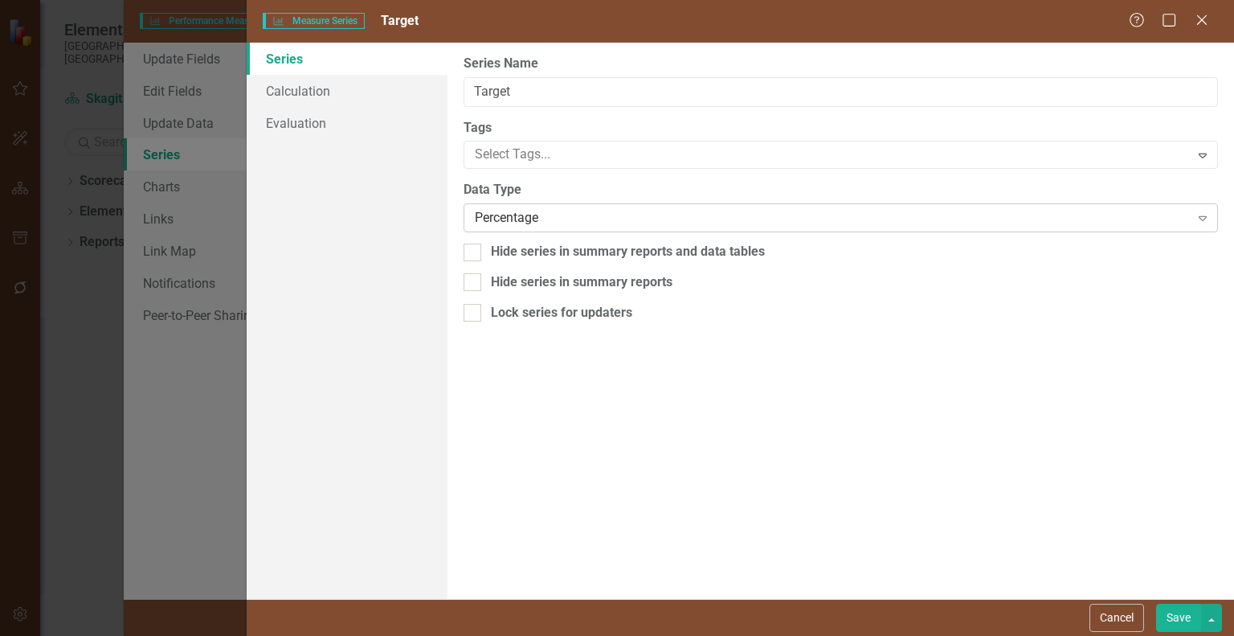
click at [527, 221] on div "Percentage" at bounding box center [832, 218] width 714 height 18
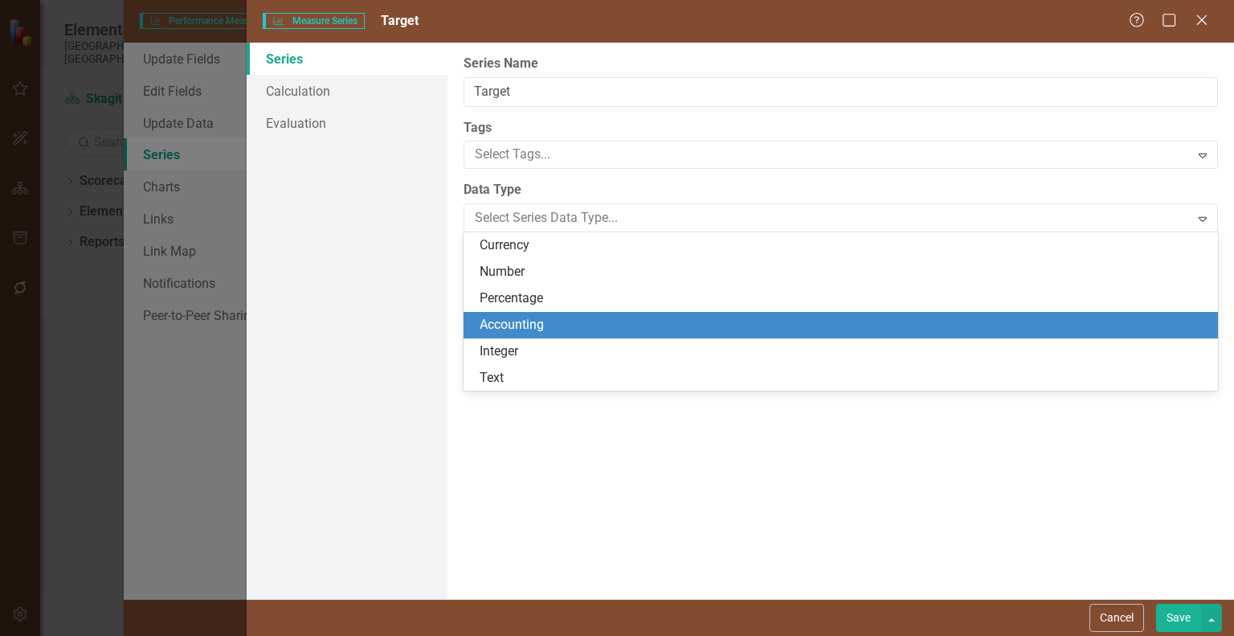
click at [513, 485] on div "From this page, you can edit the name, type, and visibility options of your ser…" at bounding box center [841, 321] width 787 height 556
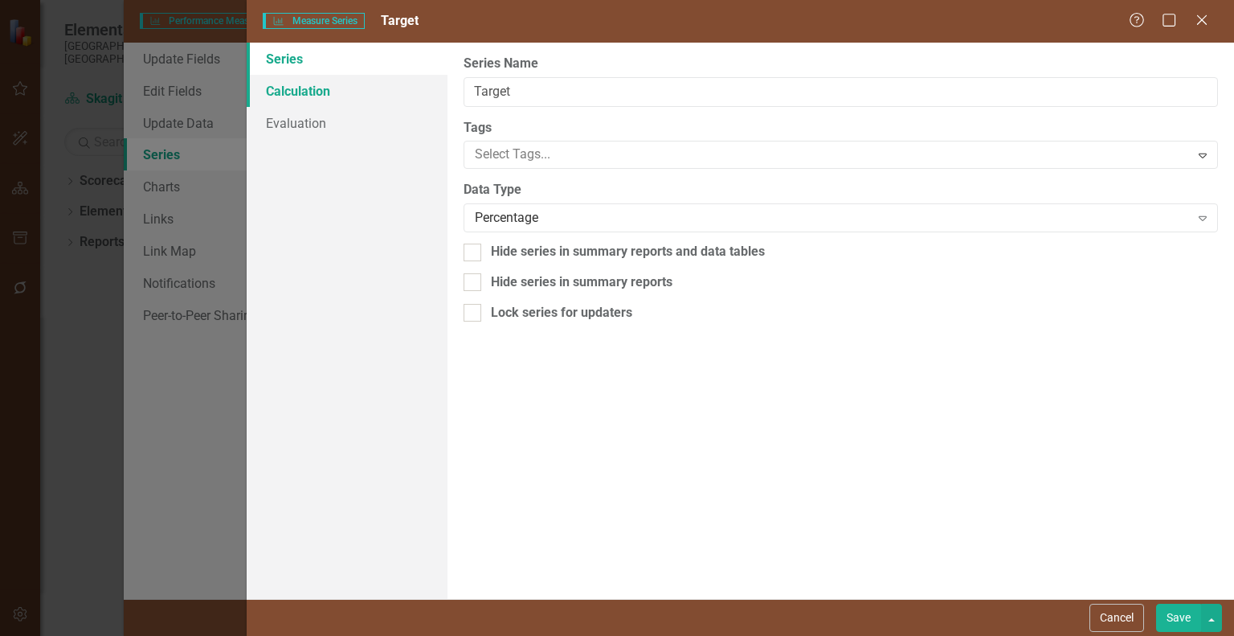
click at [358, 90] on link "Calculation" at bounding box center [347, 91] width 201 height 32
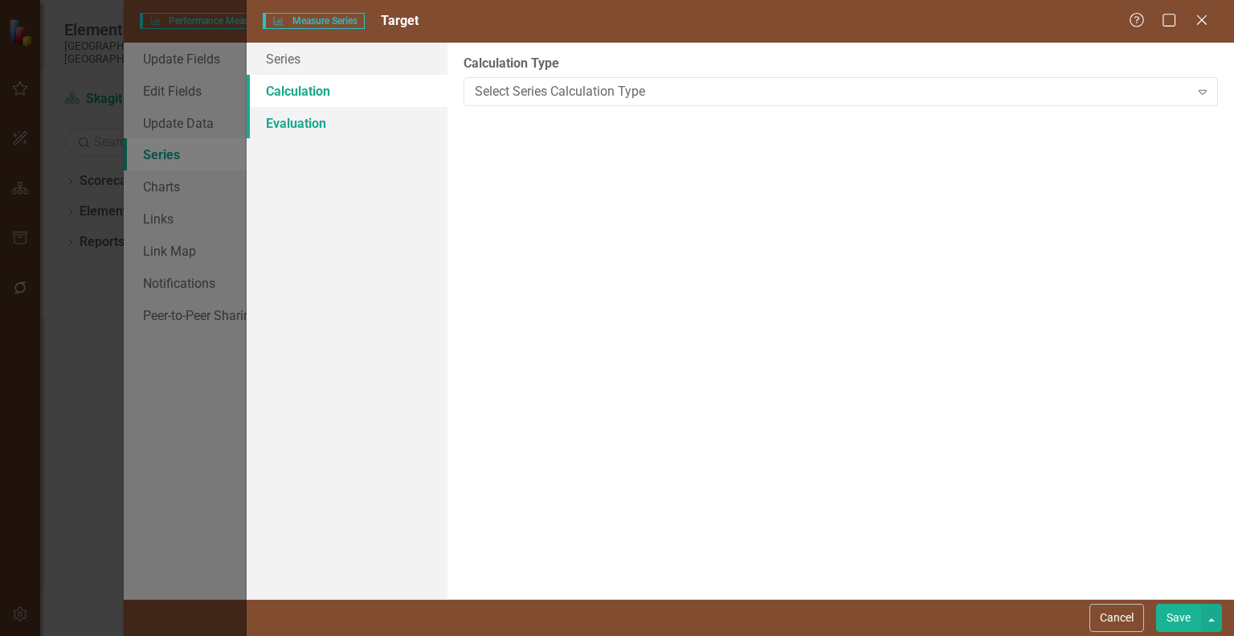
click at [318, 132] on link "Evaluation" at bounding box center [347, 123] width 201 height 32
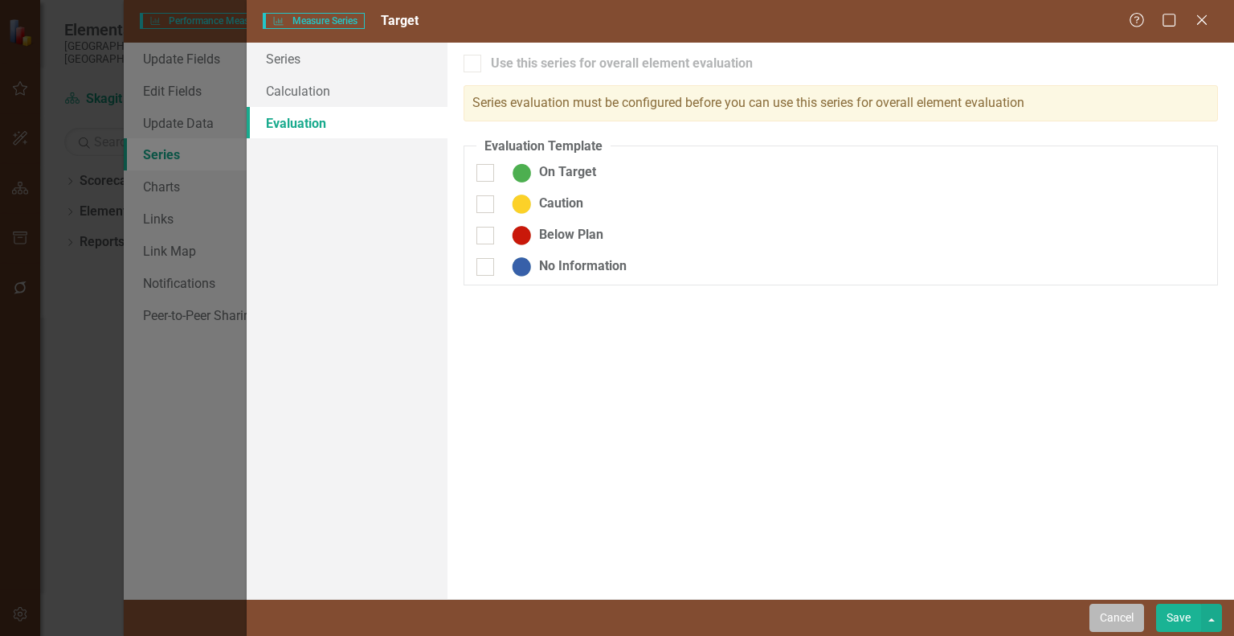
click at [1129, 619] on button "Cancel" at bounding box center [1117, 617] width 55 height 28
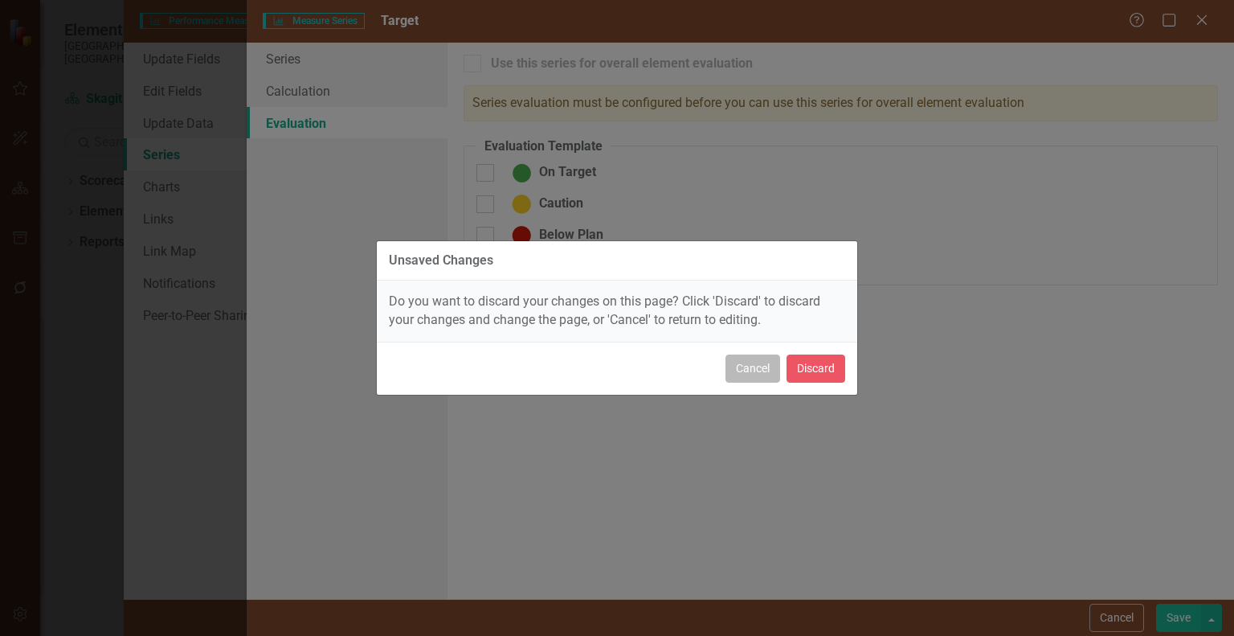
click at [743, 361] on button "Cancel" at bounding box center [753, 368] width 55 height 28
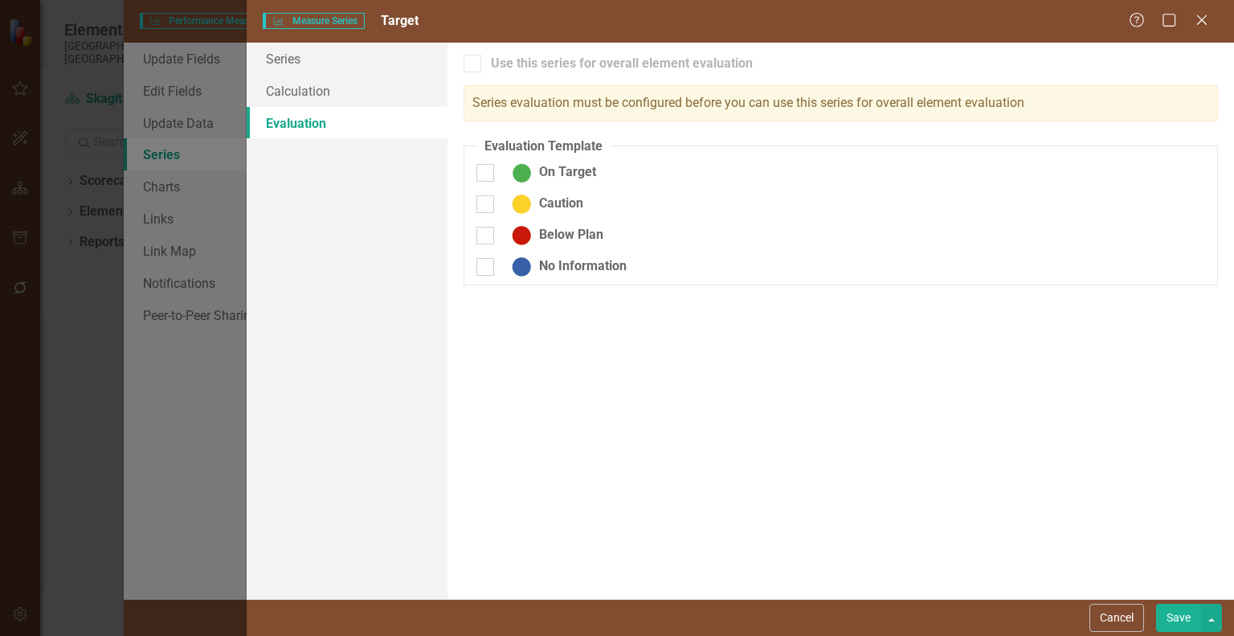
click at [1188, 15] on div "Help Maximize Close" at bounding box center [1173, 21] width 89 height 18
click at [1200, 23] on icon "Close" at bounding box center [1202, 19] width 20 height 15
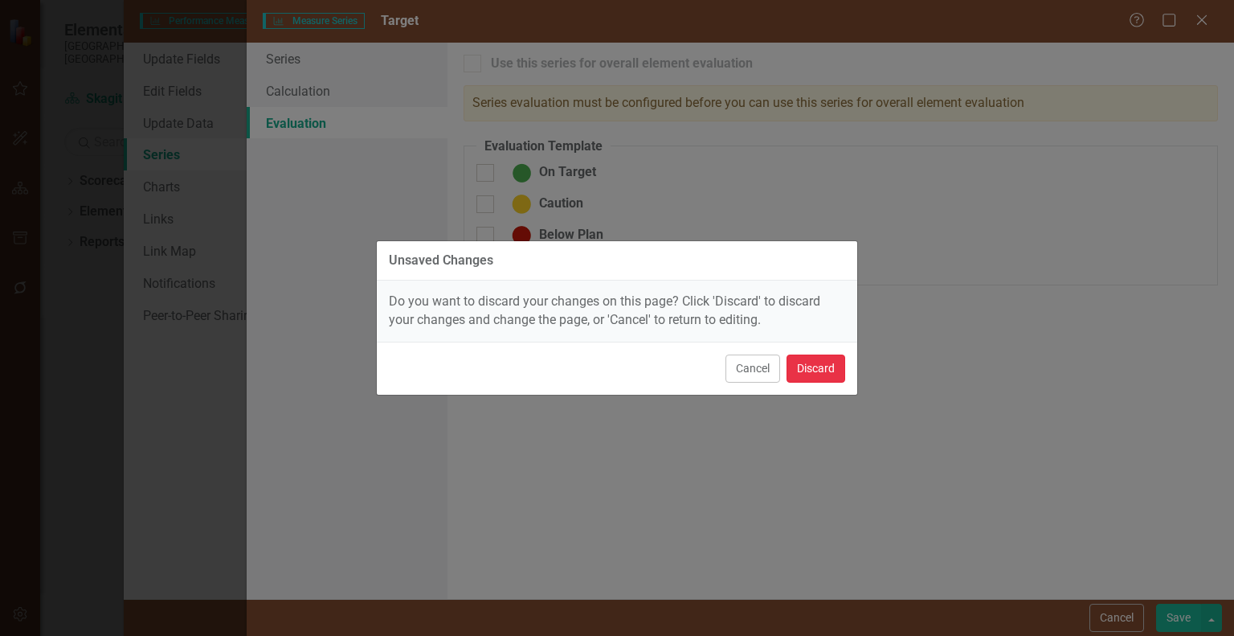
click at [823, 366] on button "Discard" at bounding box center [816, 368] width 59 height 28
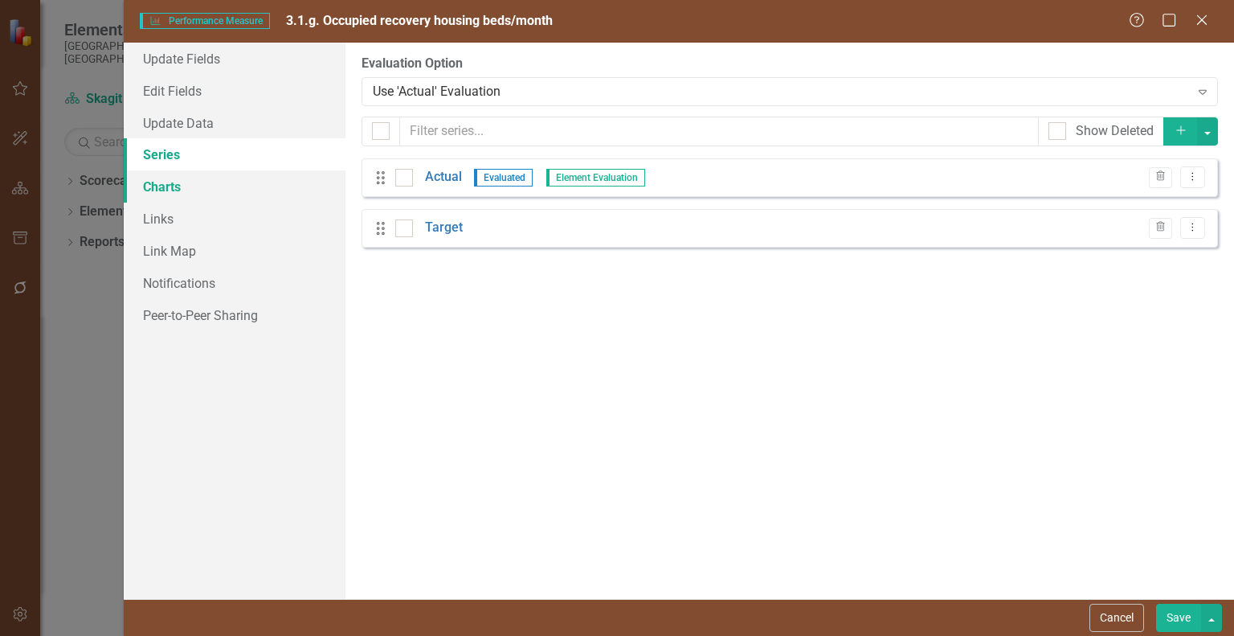
click at [269, 189] on link "Charts" at bounding box center [235, 186] width 222 height 32
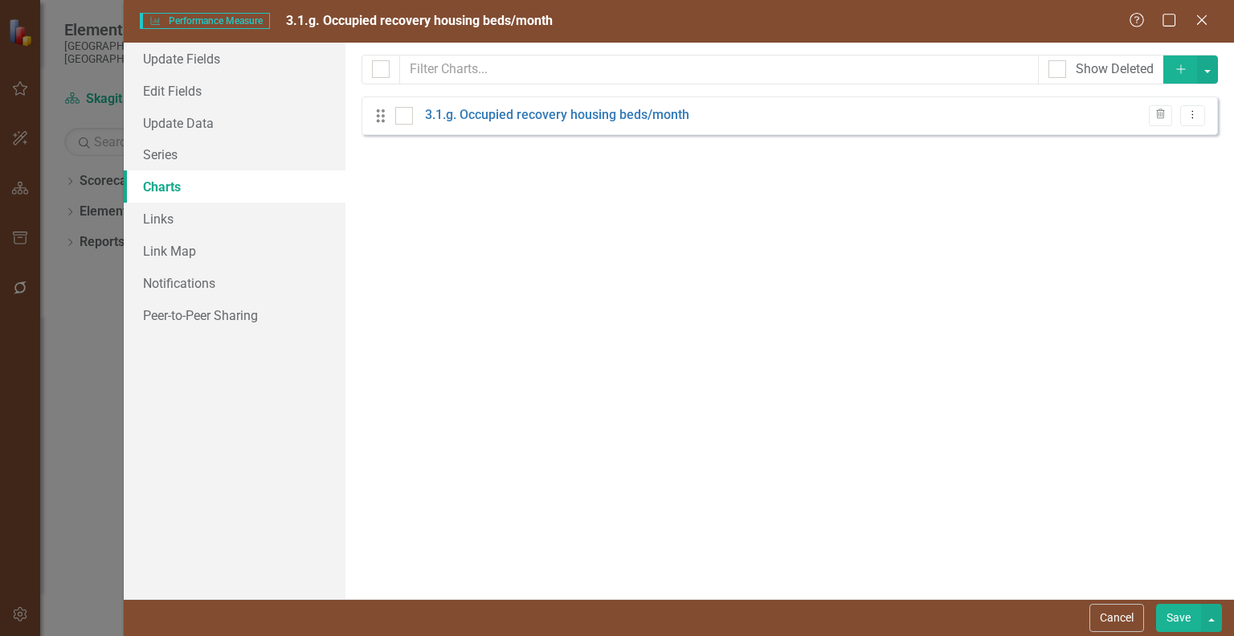
checkbox input "false"
click at [524, 120] on link "3.1.g. Occupied recovery housing beds/month" at bounding box center [557, 115] width 264 height 18
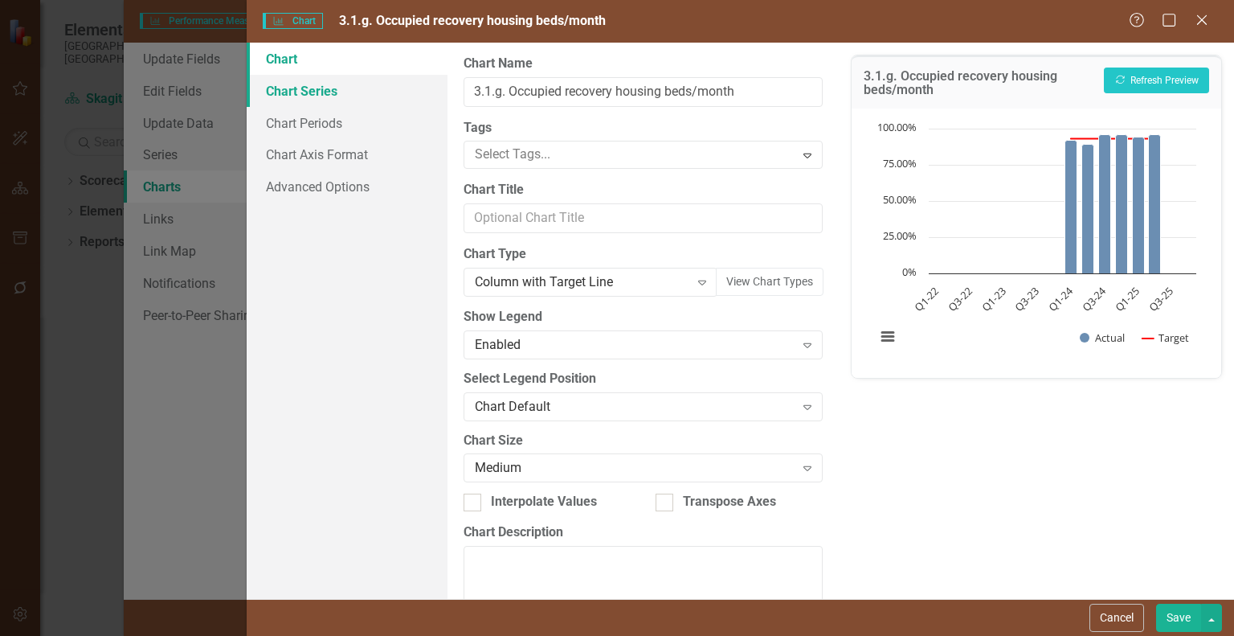
click at [336, 92] on link "Chart Series" at bounding box center [347, 91] width 201 height 32
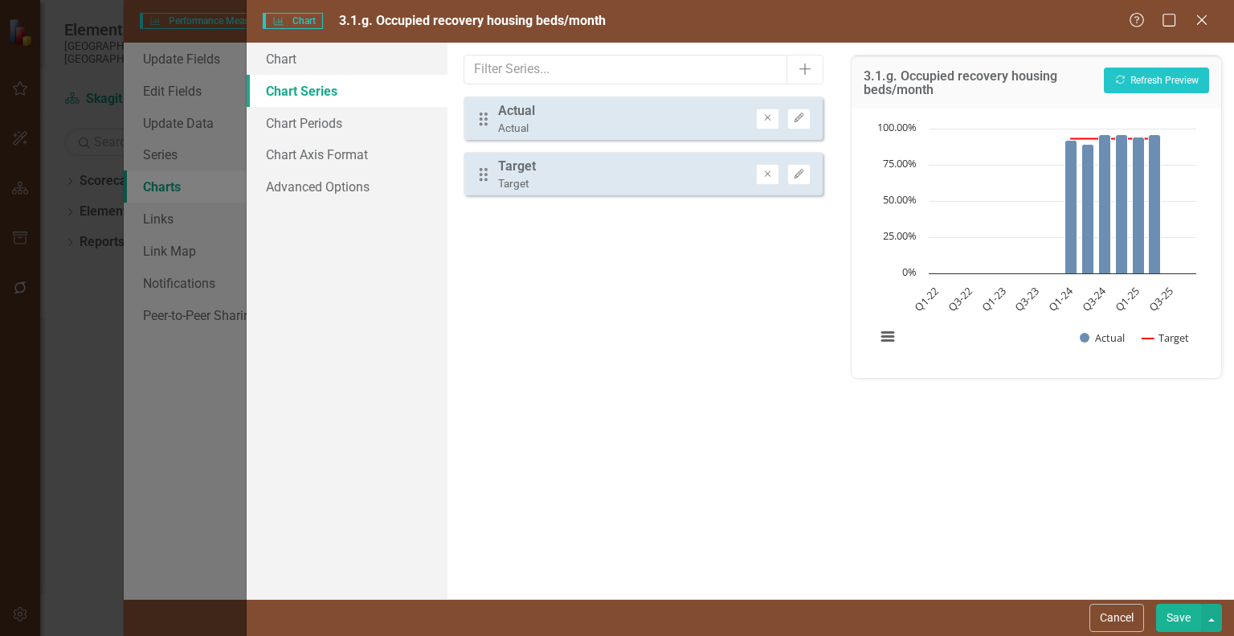
click at [518, 163] on div "Target" at bounding box center [517, 167] width 38 height 18
click at [801, 177] on icon "Edit" at bounding box center [799, 175] width 12 height 10
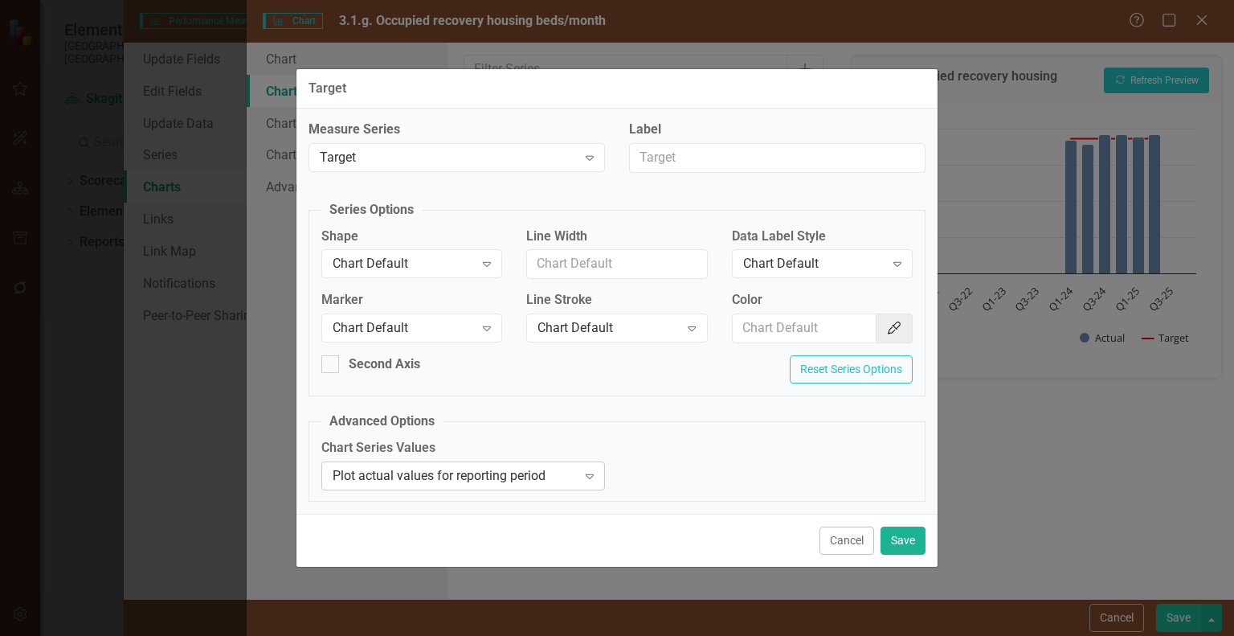
click at [575, 479] on div "Plot actual values for reporting period" at bounding box center [455, 475] width 244 height 18
click at [691, 433] on fieldset "Advanced Options Chart Series Values Plot actual values for reporting period Ex…" at bounding box center [617, 456] width 617 height 89
click at [503, 329] on div "Marker Chart Default Expand" at bounding box center [411, 322] width 205 height 62
click at [495, 329] on div "Expand" at bounding box center [487, 328] width 29 height 26
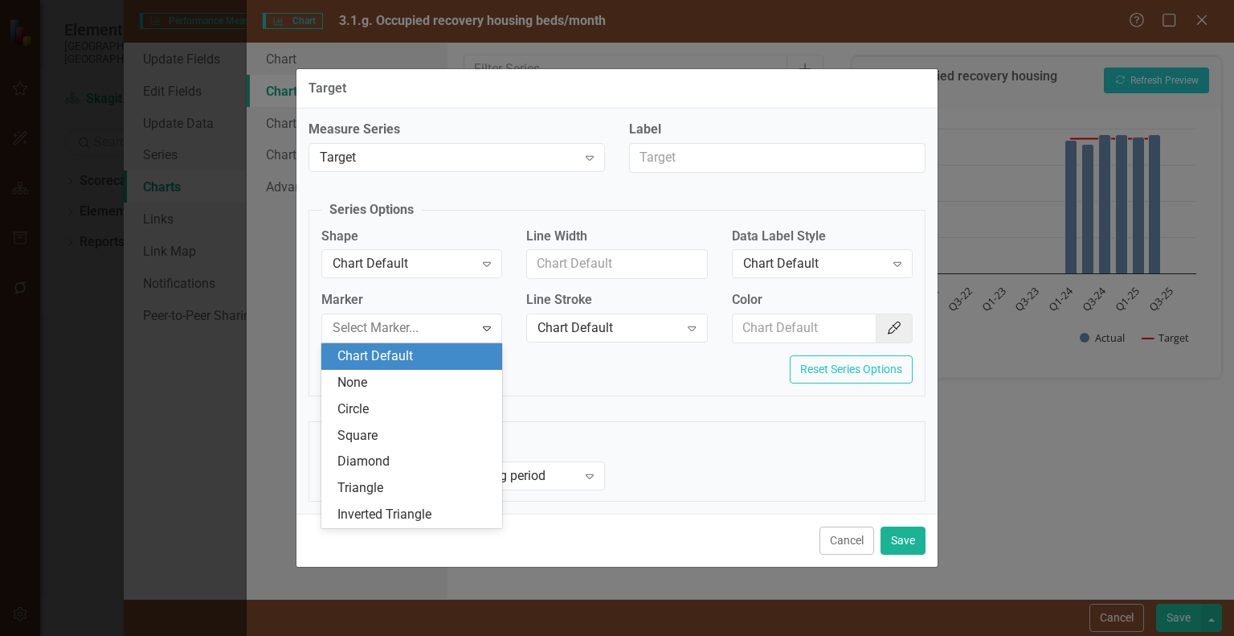
click at [600, 370] on div "Second Axis Reset Series Options" at bounding box center [617, 375] width 616 height 40
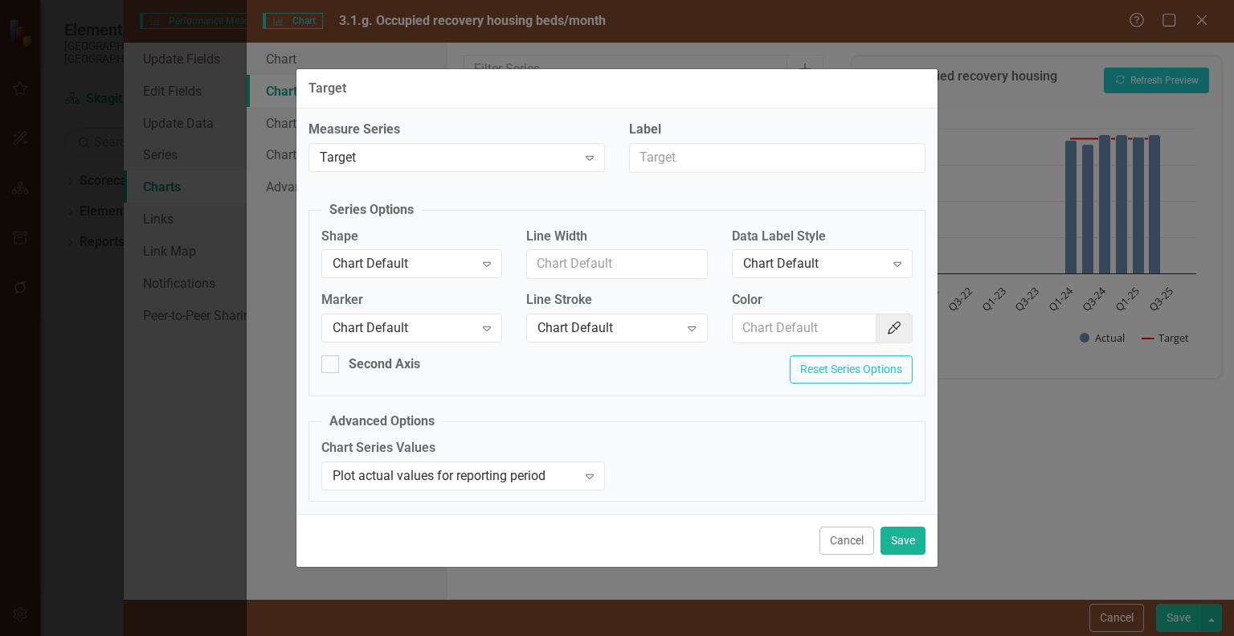
click at [578, 174] on div "Measure Series Target Expand" at bounding box center [457, 152] width 321 height 62
click at [583, 156] on icon "Expand" at bounding box center [590, 157] width 16 height 13
click at [692, 203] on fieldset "Series Options Shape Chart Default Expand Line Width Data Label Style Chart Def…" at bounding box center [617, 298] width 617 height 195
click at [833, 548] on button "Cancel" at bounding box center [847, 540] width 55 height 28
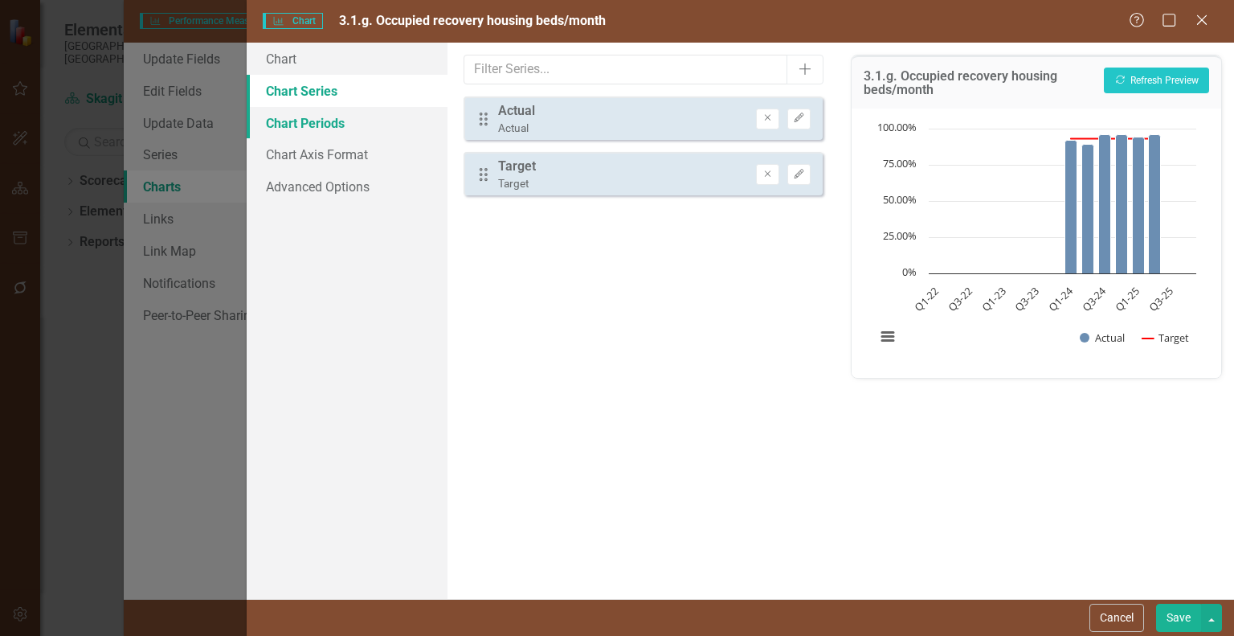
click at [363, 119] on link "Chart Periods" at bounding box center [347, 123] width 201 height 32
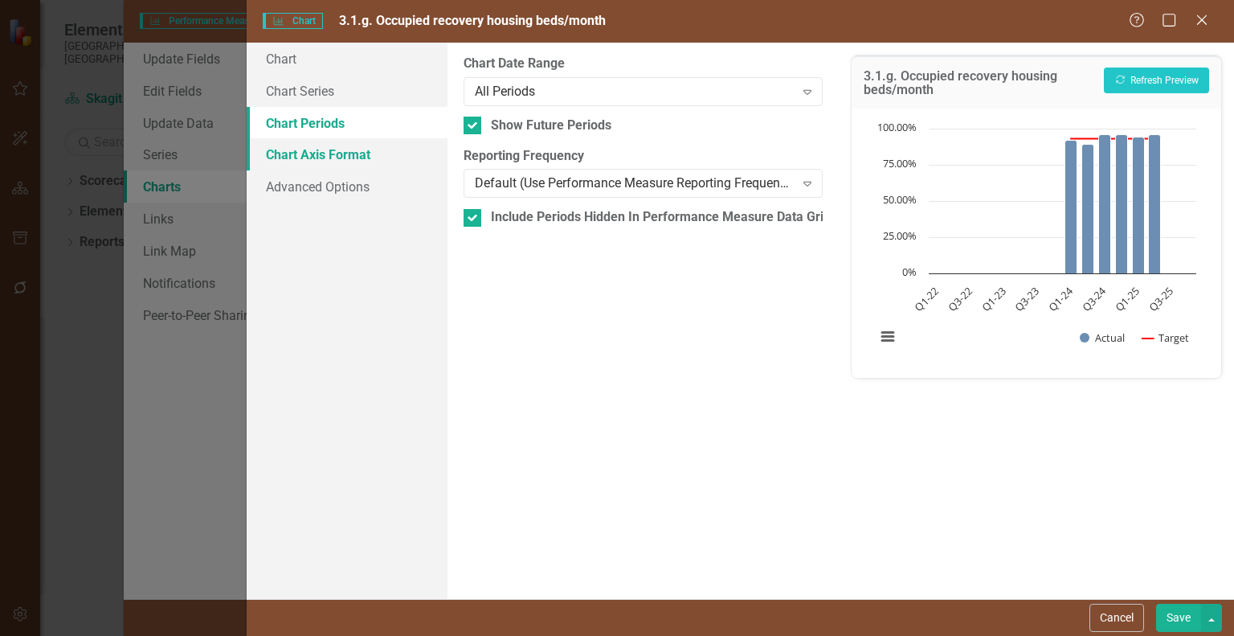
click at [342, 152] on link "Chart Axis Format" at bounding box center [347, 154] width 201 height 32
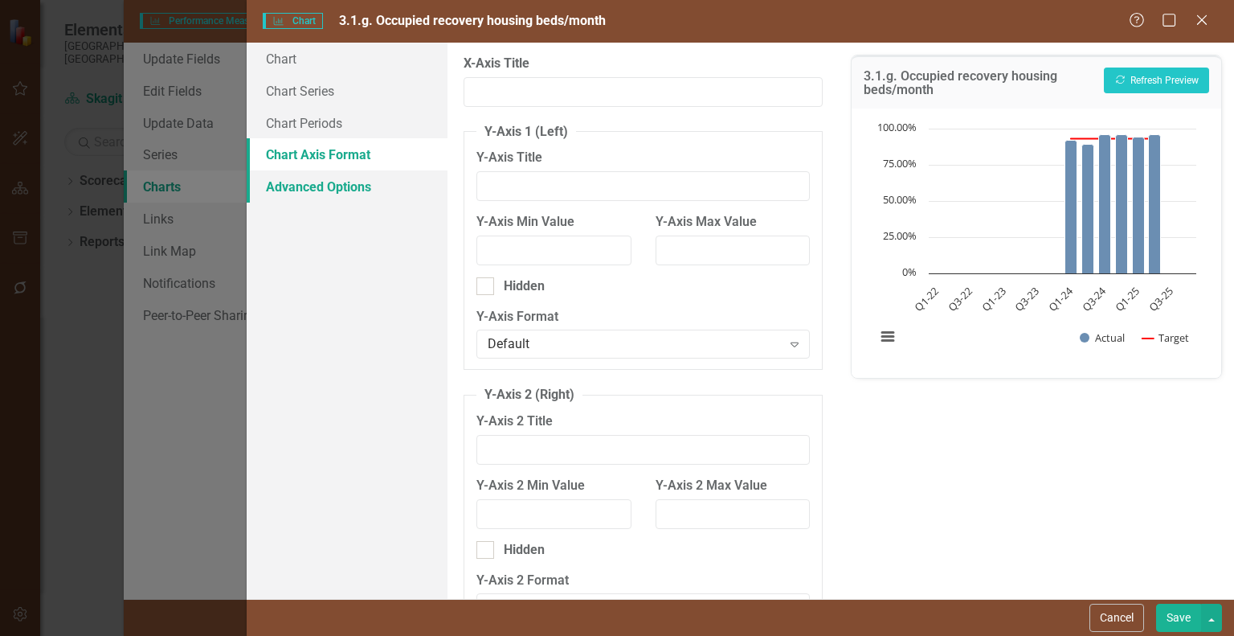
click at [324, 188] on link "Advanced Options" at bounding box center [347, 186] width 201 height 32
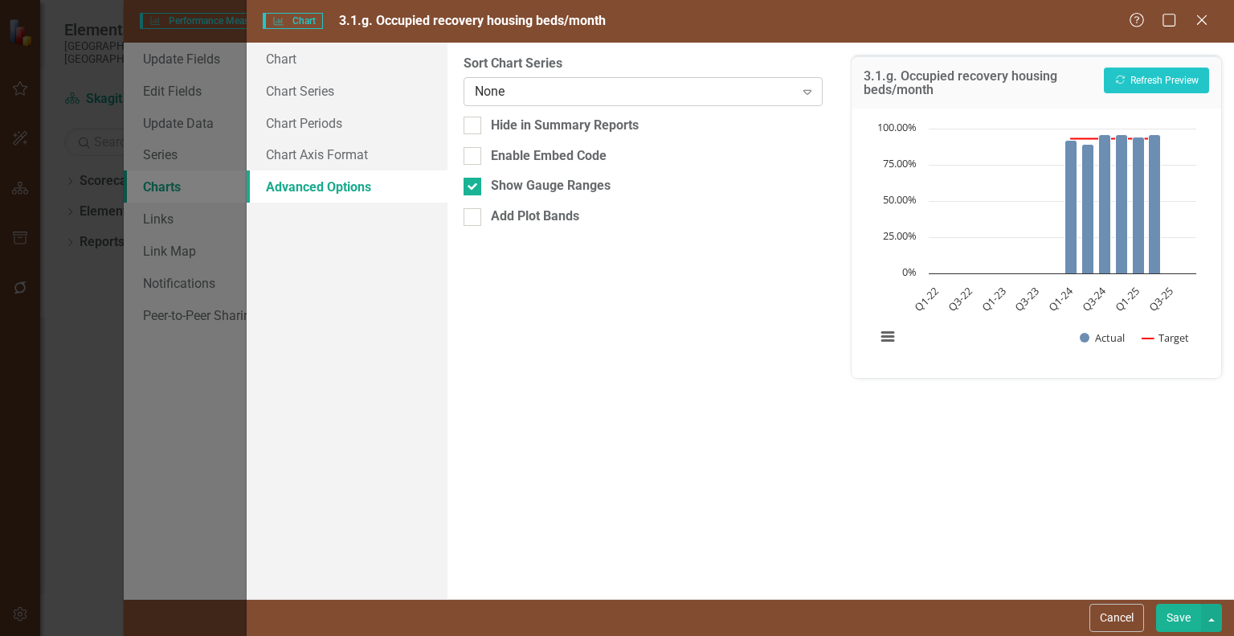
click at [694, 92] on div "None" at bounding box center [635, 91] width 320 height 18
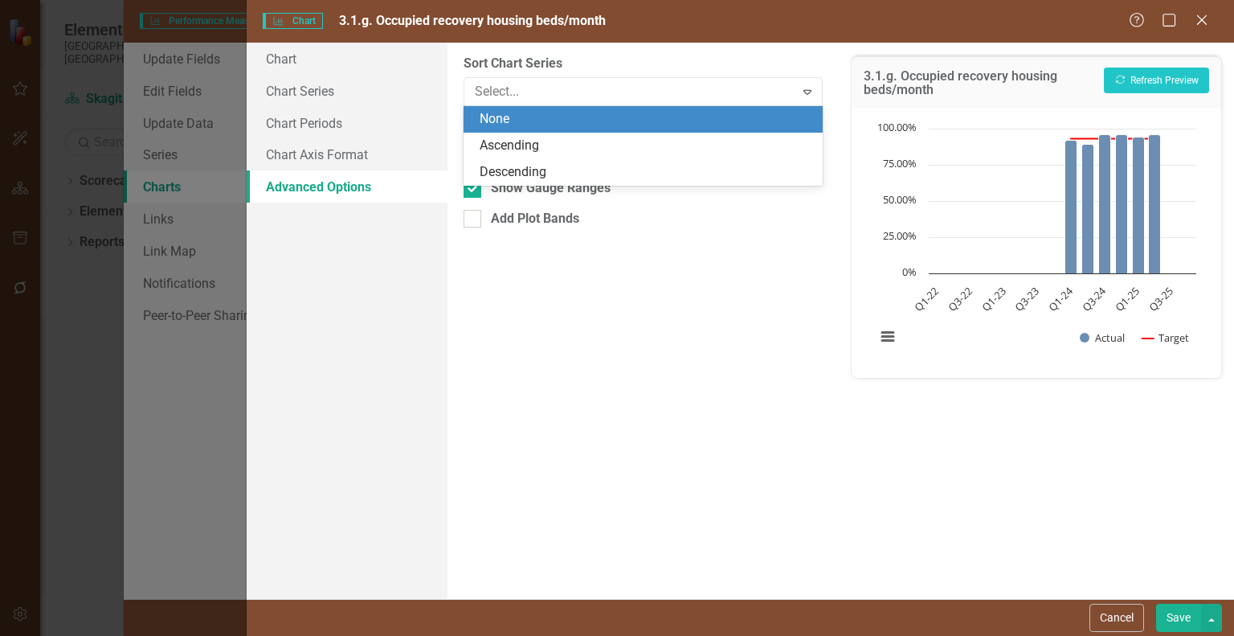
click at [598, 315] on div "From this tab, you can sort the chart series by value or hide the chart from su…" at bounding box center [643, 321] width 391 height 556
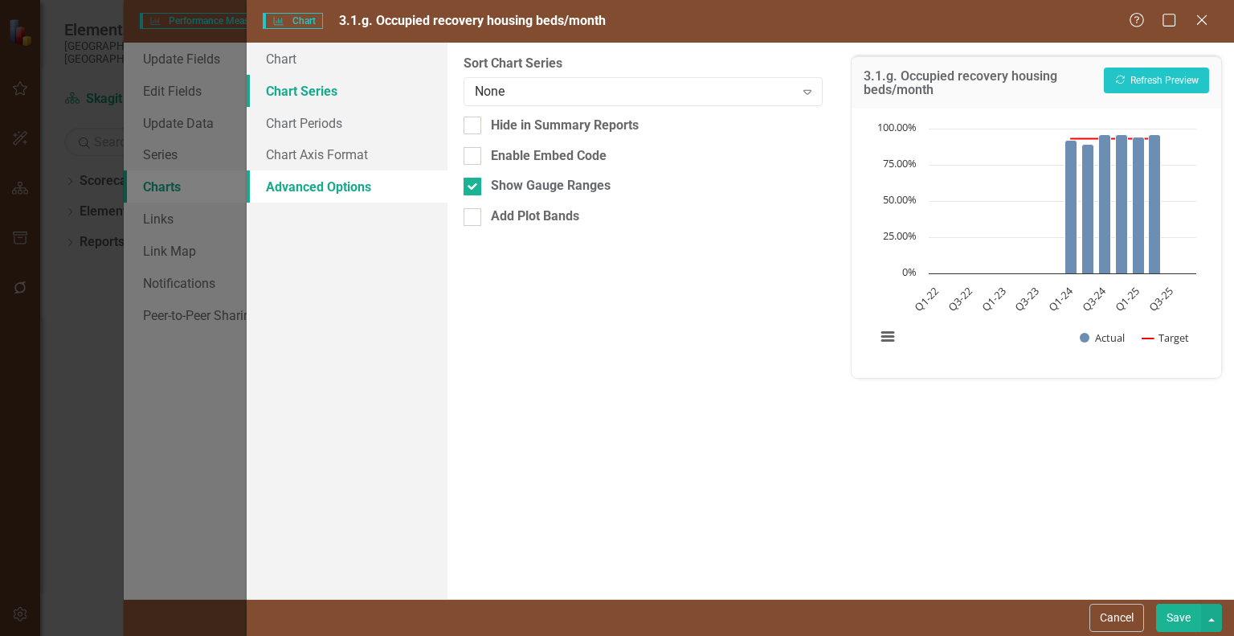
click at [341, 75] on link "Chart Series" at bounding box center [347, 91] width 201 height 32
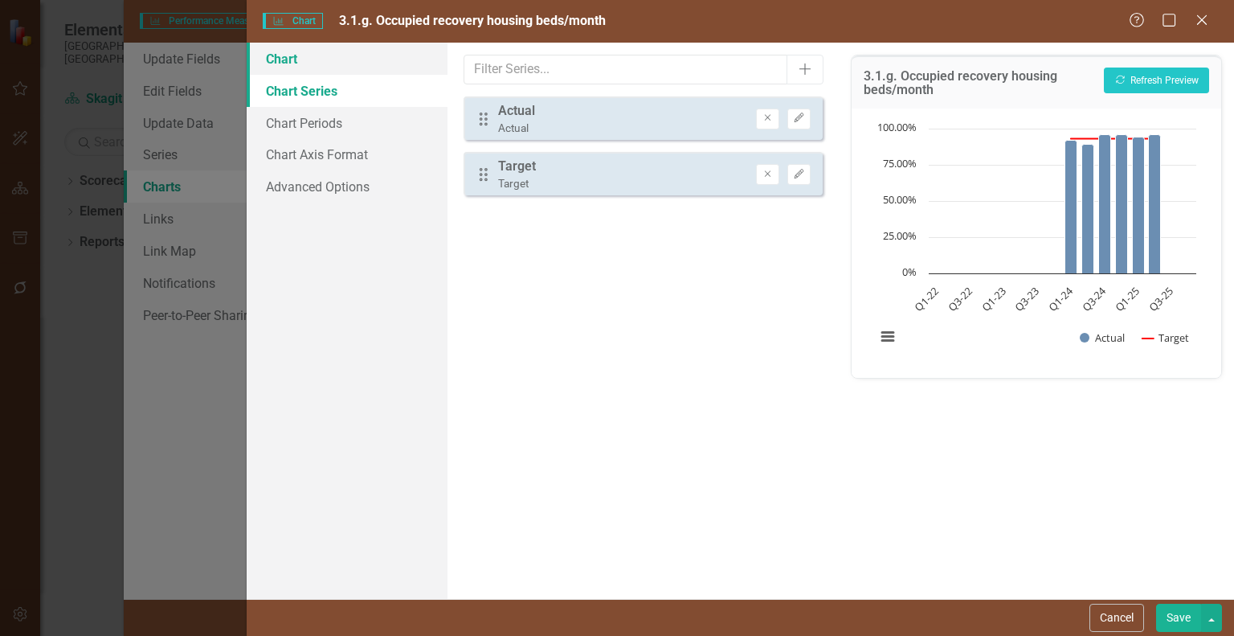
click at [322, 57] on link "Chart" at bounding box center [347, 59] width 201 height 32
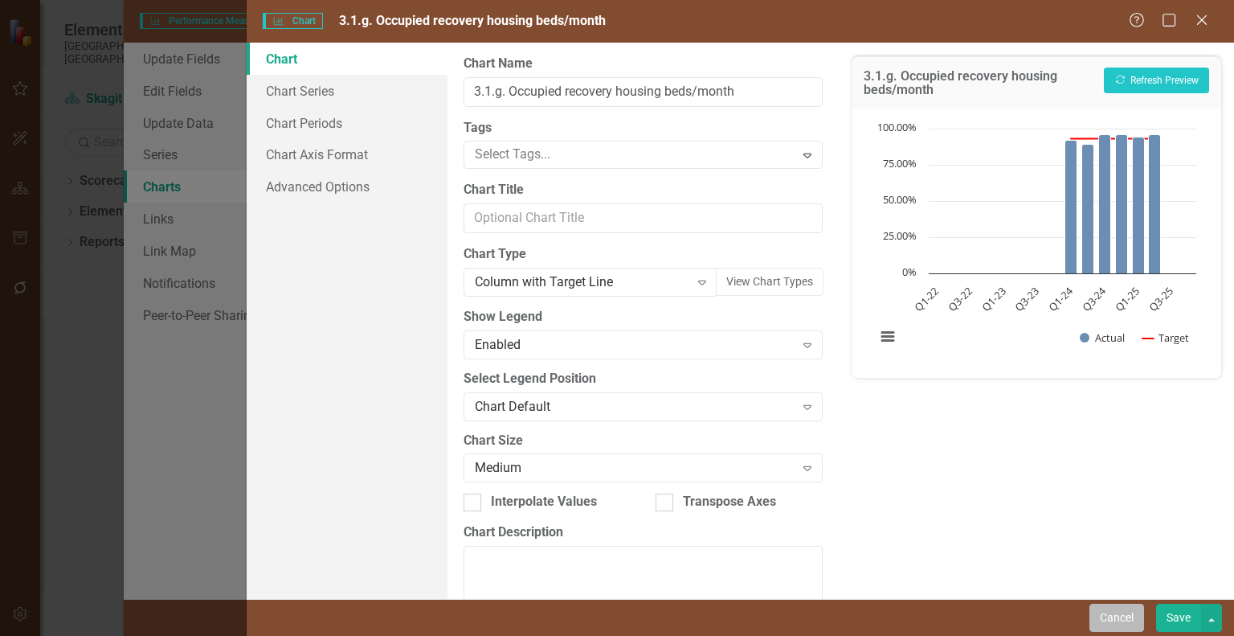
click at [1115, 624] on button "Cancel" at bounding box center [1117, 617] width 55 height 28
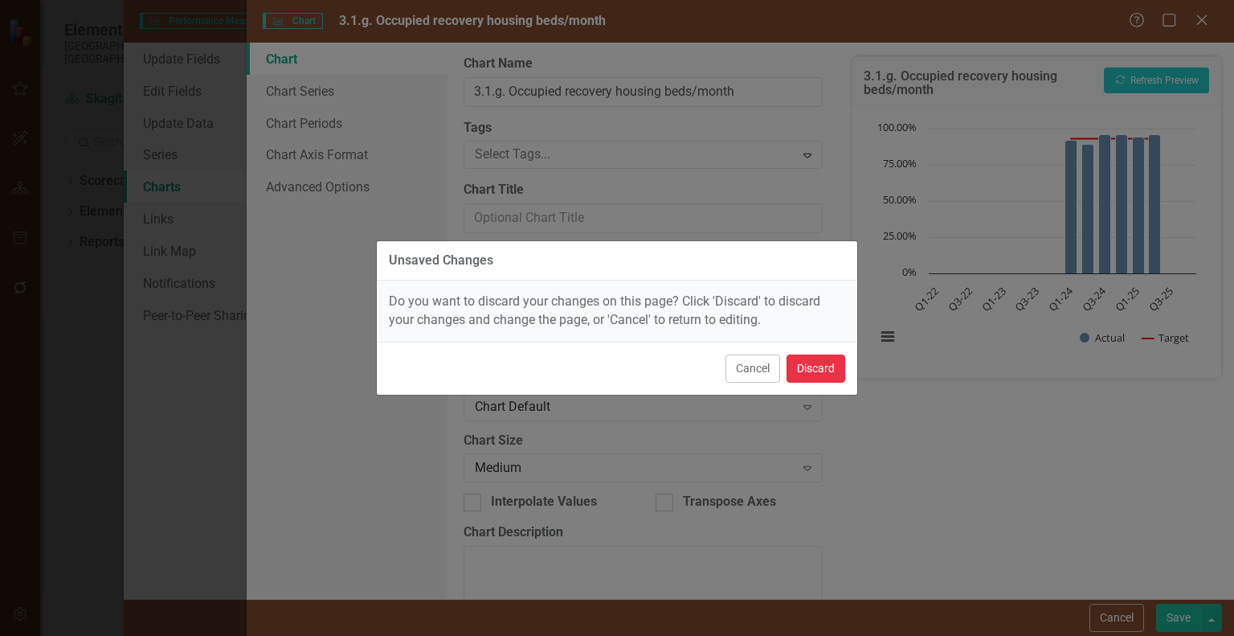
click at [816, 363] on button "Discard" at bounding box center [816, 368] width 59 height 28
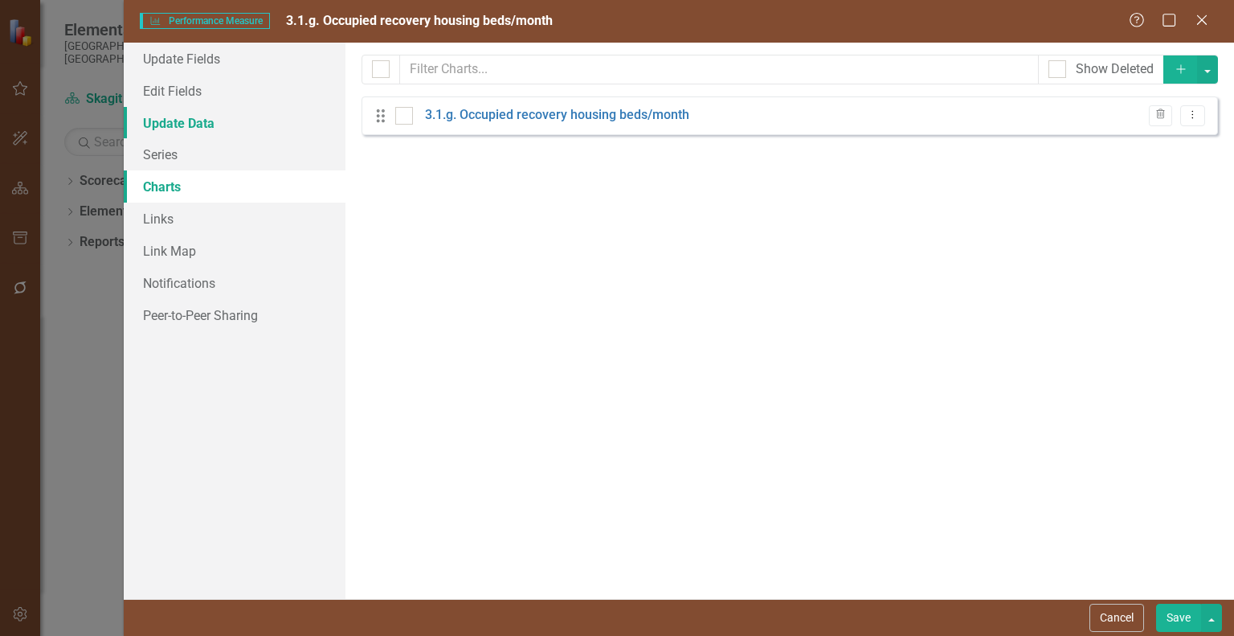
click at [219, 119] on link "Update Data" at bounding box center [235, 123] width 222 height 32
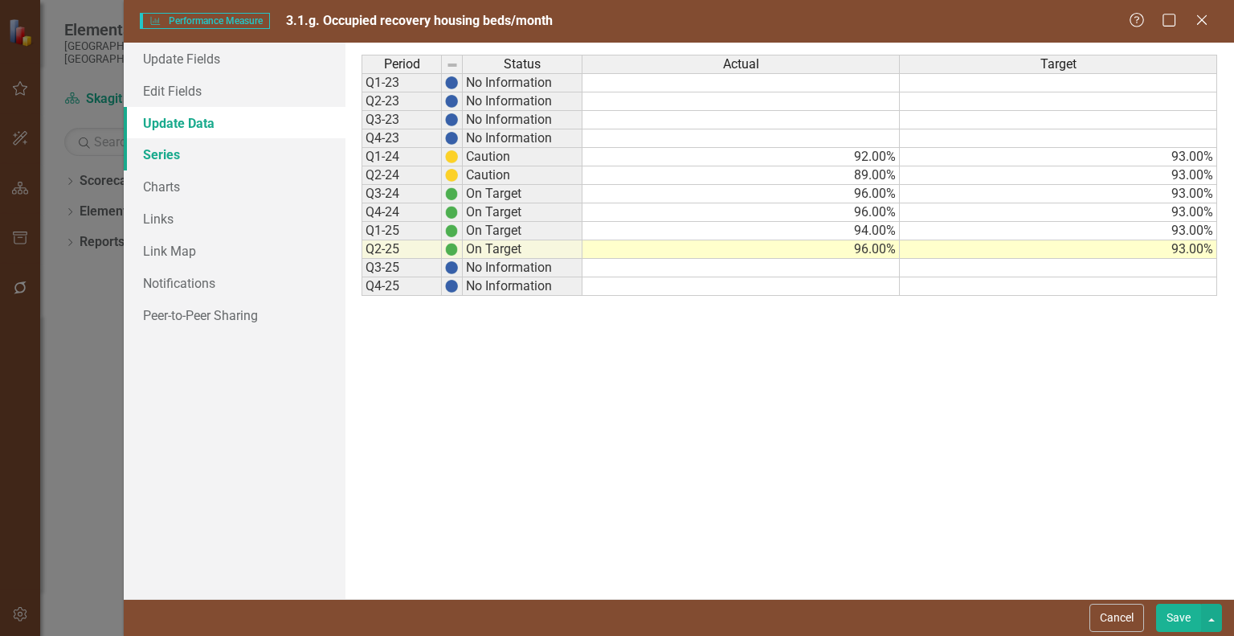
click at [200, 163] on link "Series" at bounding box center [235, 154] width 222 height 32
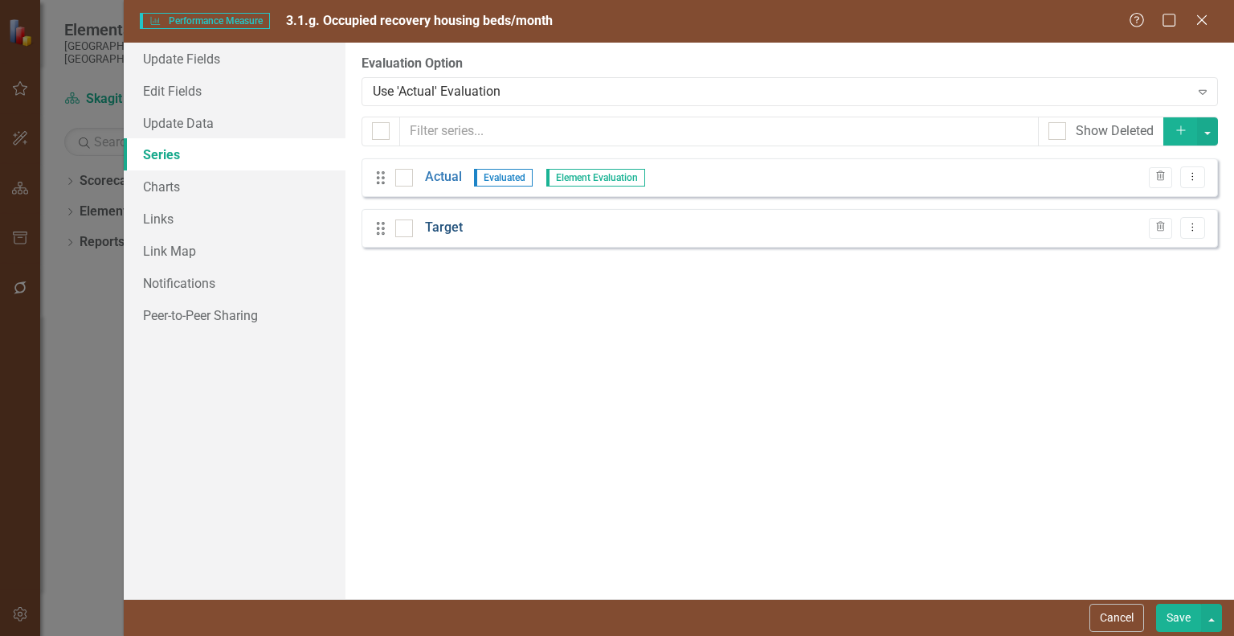
click at [450, 227] on link "Target" at bounding box center [444, 228] width 38 height 18
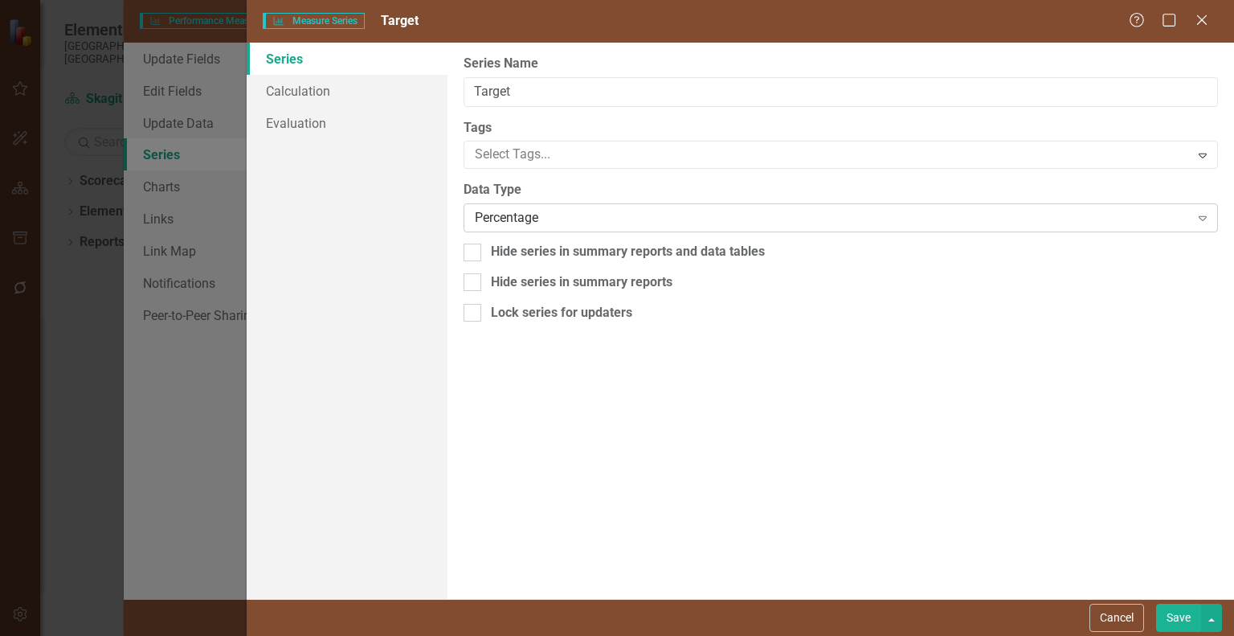
click at [540, 228] on div "Percentage Expand" at bounding box center [841, 217] width 755 height 29
click at [481, 502] on div "From this page, you can edit the name, type, and visibility options of your ser…" at bounding box center [841, 321] width 787 height 556
click at [595, 178] on div "From this page, you can edit the name, type, and visibility options of your ser…" at bounding box center [841, 321] width 787 height 556
click at [591, 152] on div at bounding box center [828, 155] width 721 height 22
click at [264, 285] on div "Series Calculation Evaluation" at bounding box center [347, 321] width 201 height 556
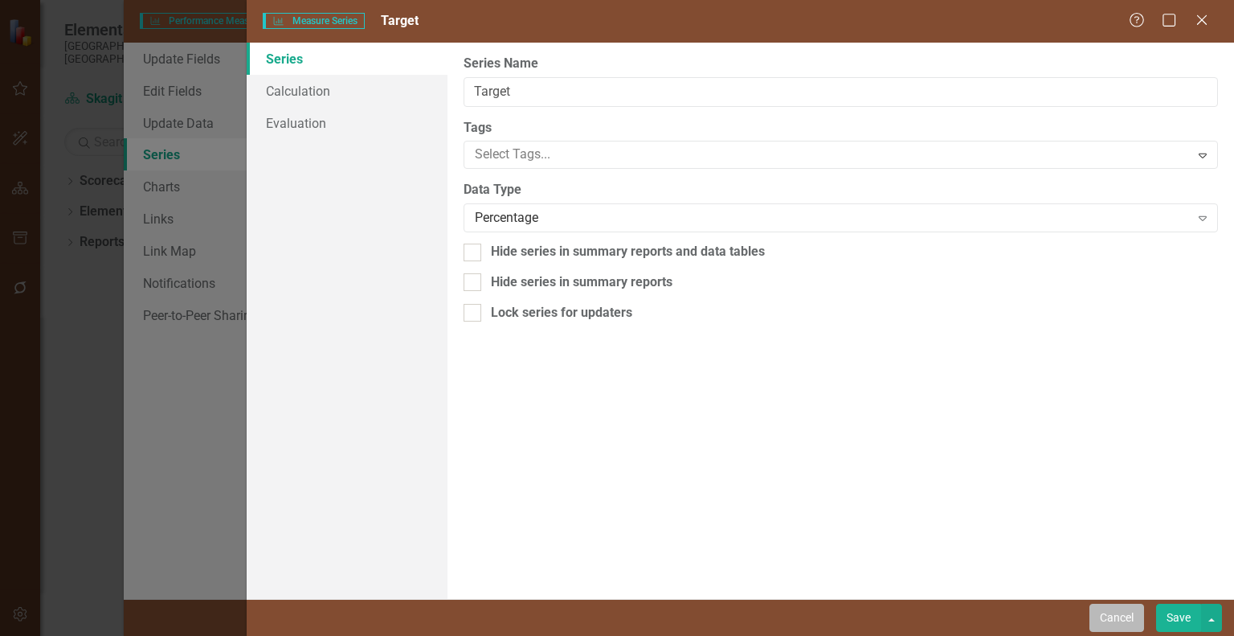
click at [1103, 617] on button "Cancel" at bounding box center [1117, 617] width 55 height 28
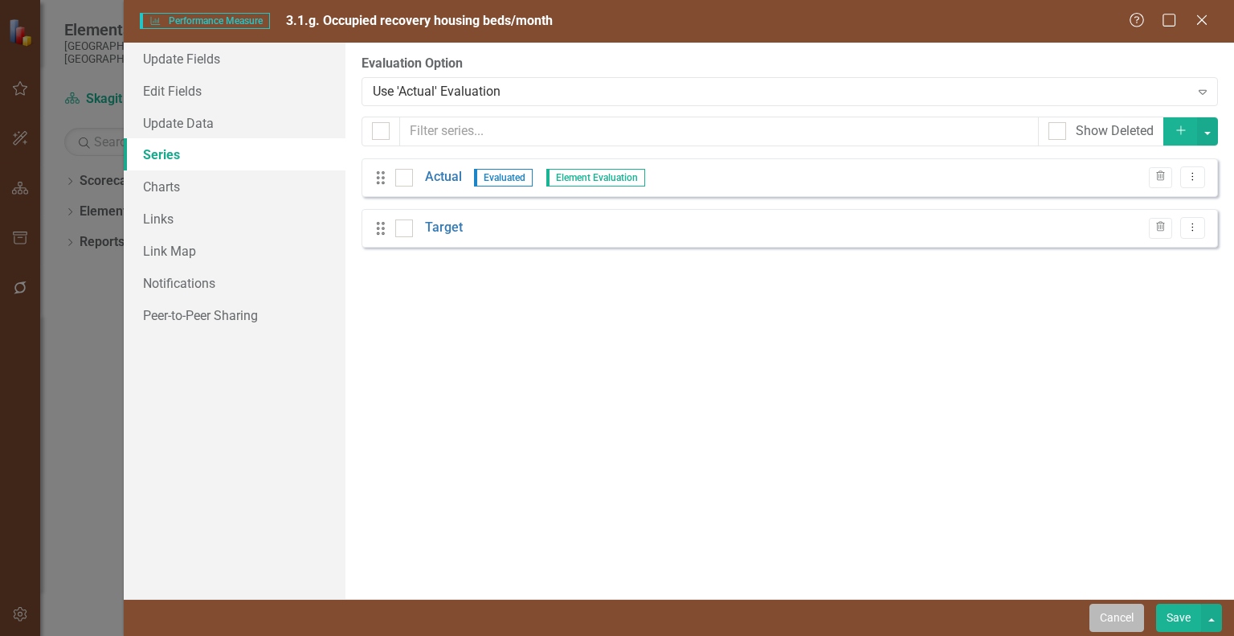
click at [1122, 611] on button "Cancel" at bounding box center [1117, 617] width 55 height 28
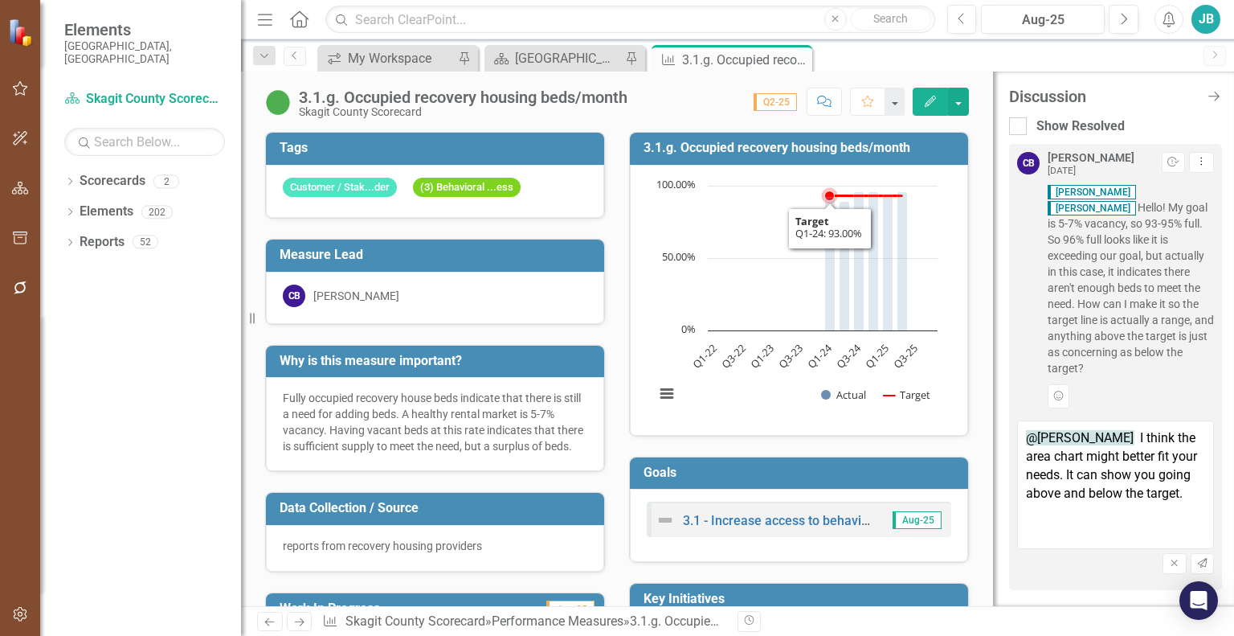
click at [931, 102] on icon "button" at bounding box center [930, 101] width 11 height 11
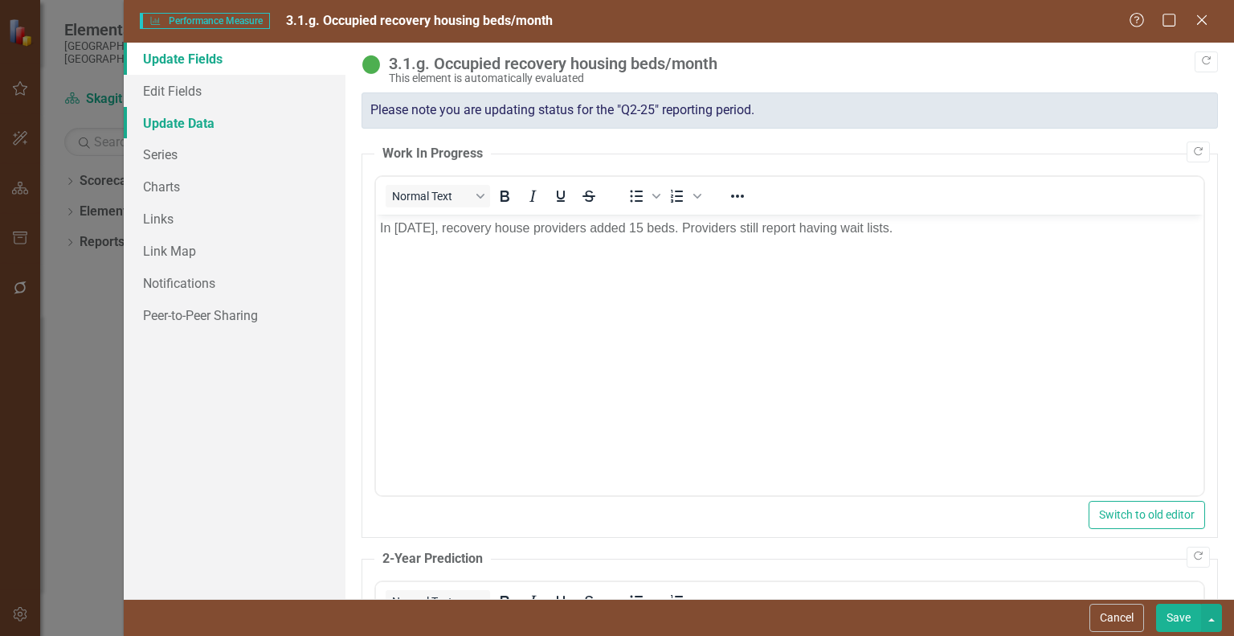
click at [215, 127] on link "Update Data" at bounding box center [235, 123] width 222 height 32
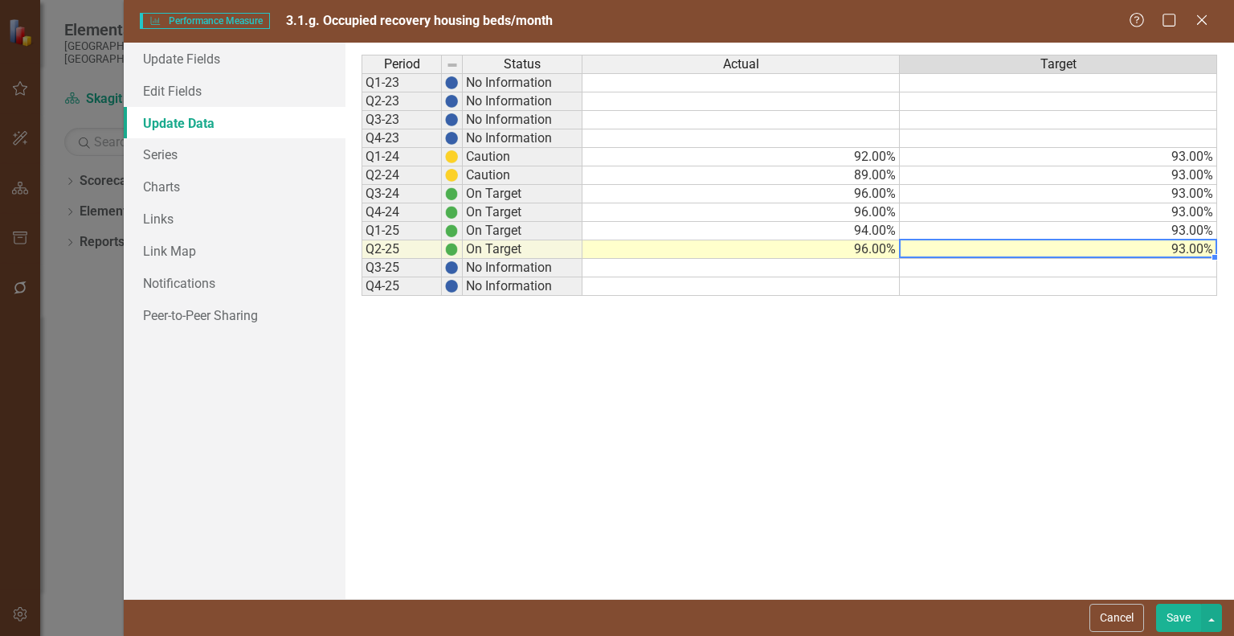
click at [1090, 247] on td "93.00%" at bounding box center [1058, 249] width 317 height 18
click at [1090, 247] on textarea "93" at bounding box center [1058, 248] width 318 height 19
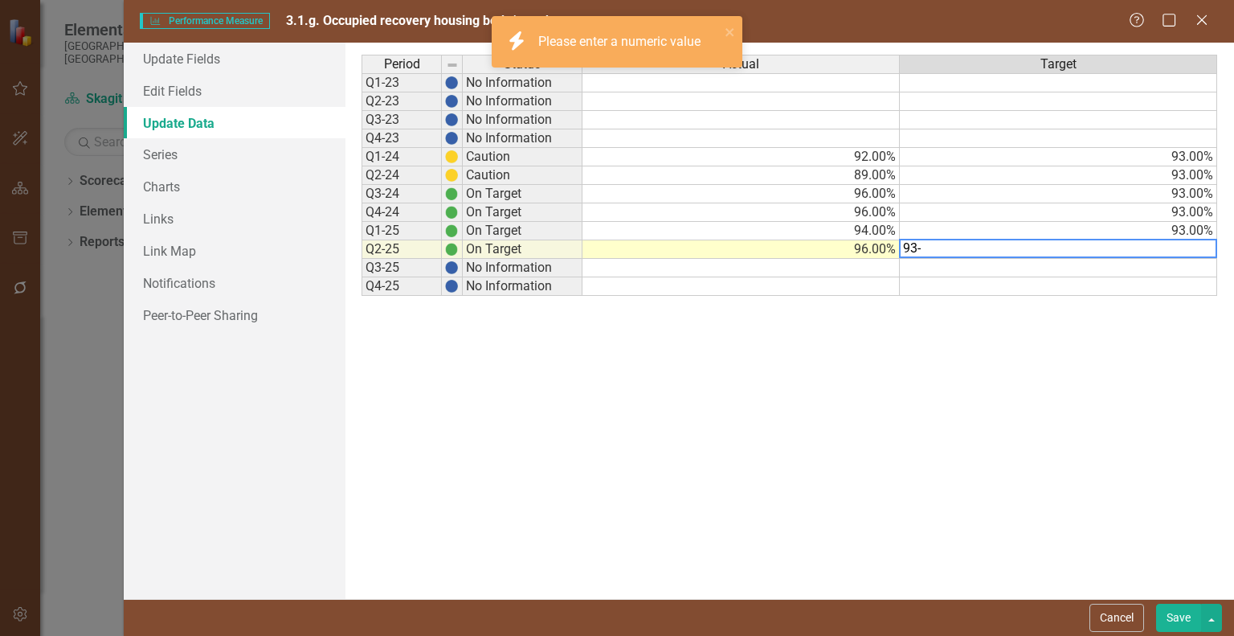
type textarea "93"
click at [1050, 387] on div "Period Status Actual Target Q1-23 No Information Q2-23 No Information Q3-23 No …" at bounding box center [790, 321] width 856 height 532
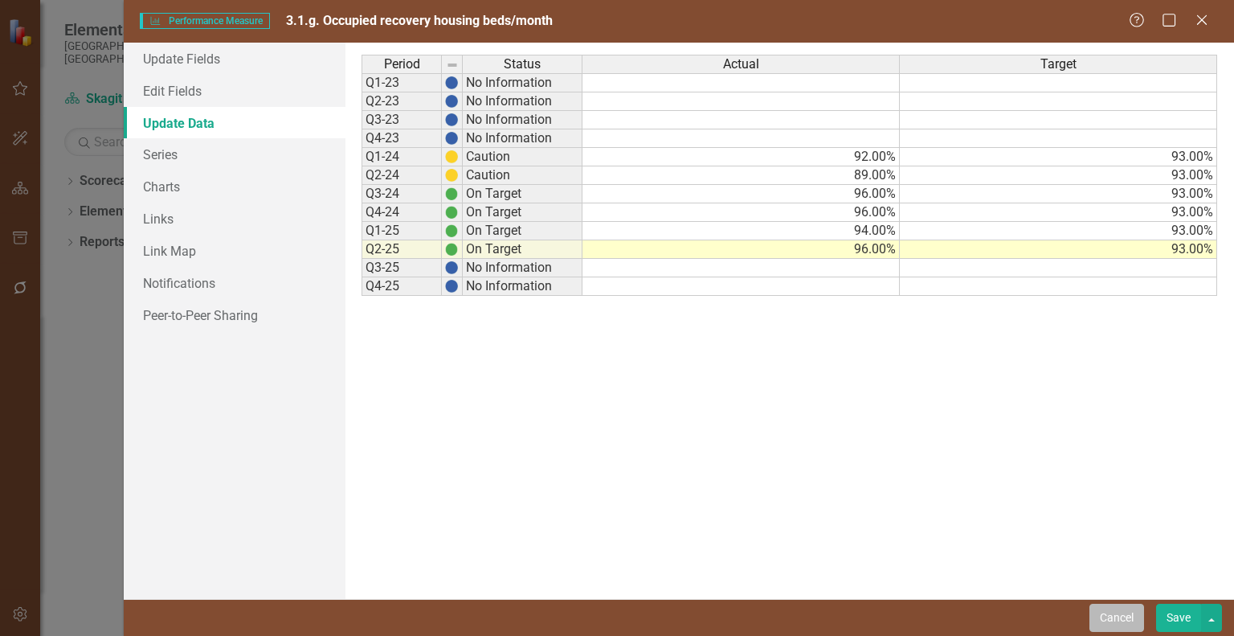
click at [1132, 616] on button "Cancel" at bounding box center [1117, 617] width 55 height 28
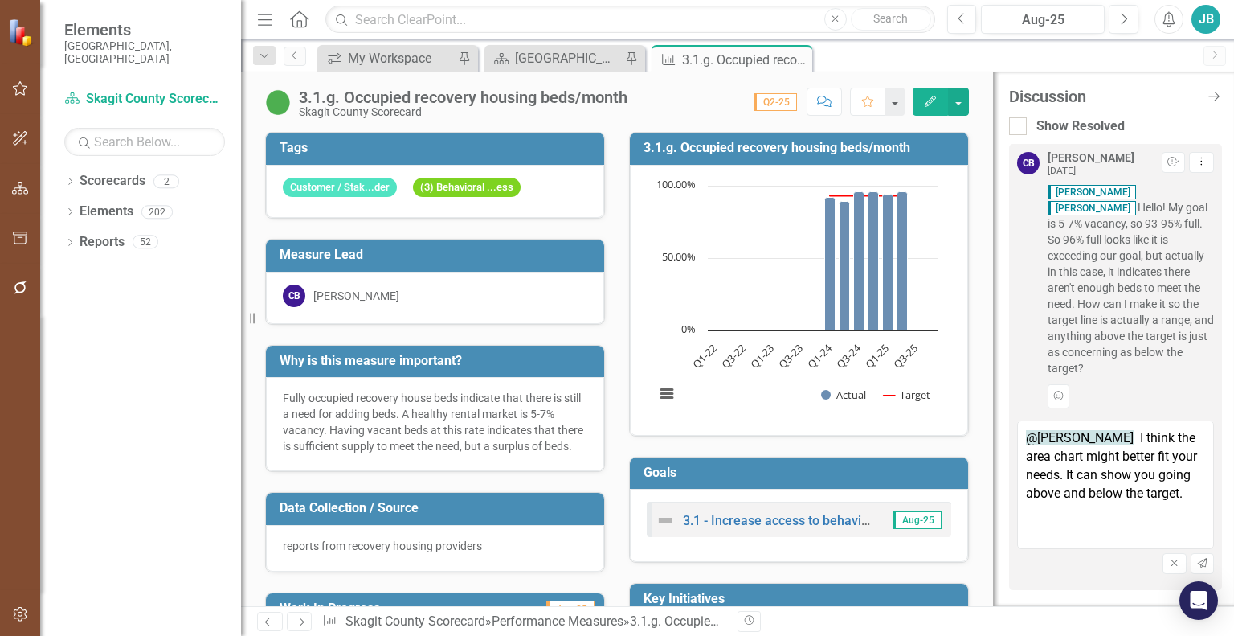
click at [1103, 493] on textarea "@[PERSON_NAME] I think the area chart might better fit your needs. It can show …" at bounding box center [1115, 484] width 197 height 129
click at [1066, 518] on textarea "@[PERSON_NAME] I think the area chart might better fit your needs. It can show …" at bounding box center [1115, 484] width 197 height 129
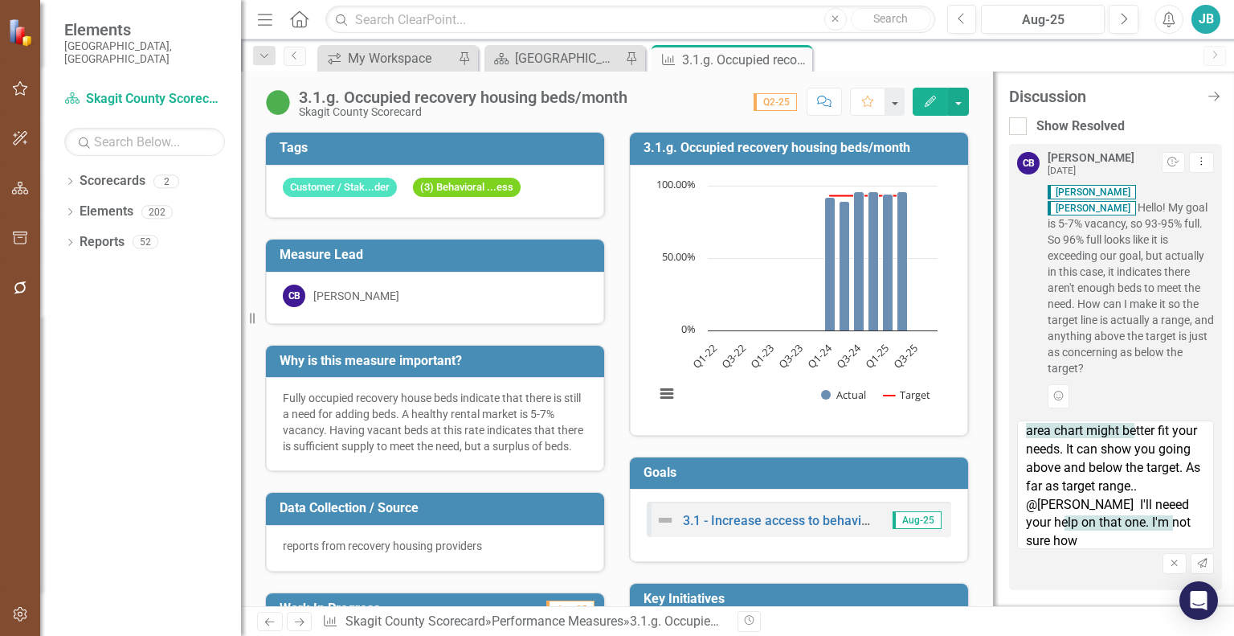
scroll to position [26, 0]
type textarea "@[PERSON_NAME] I think the area chart might better fit your needs. It can show …"
click at [1206, 558] on icon "Send" at bounding box center [1203, 563] width 12 height 10
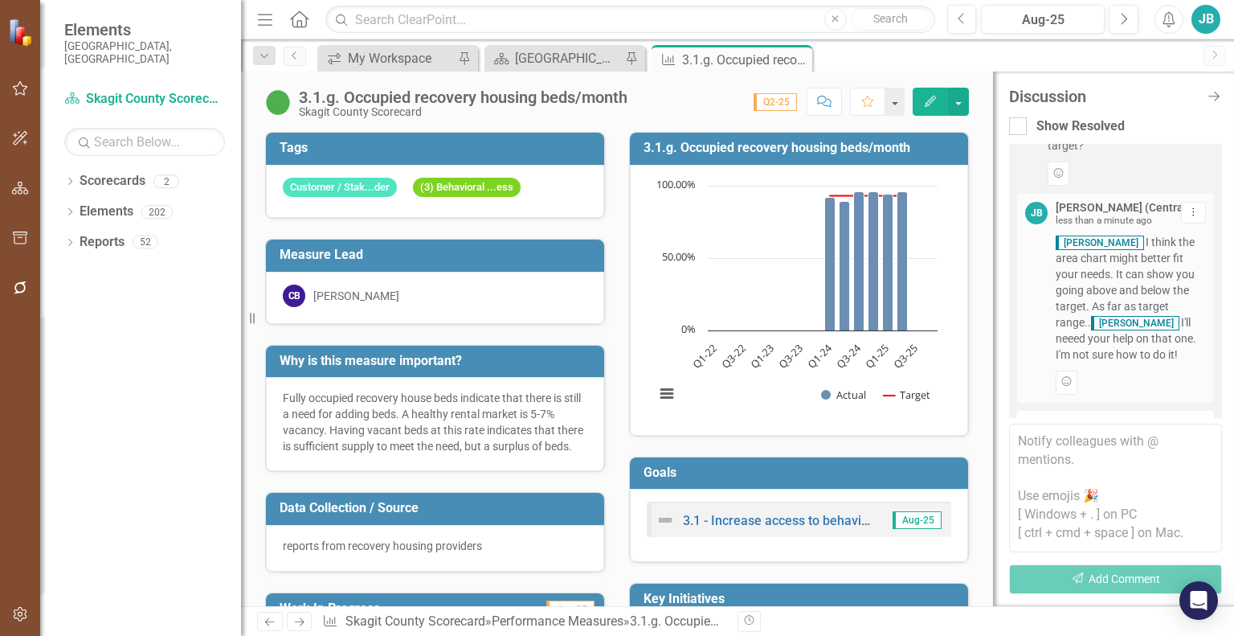
scroll to position [272, 0]
